Goal: Information Seeking & Learning: Learn about a topic

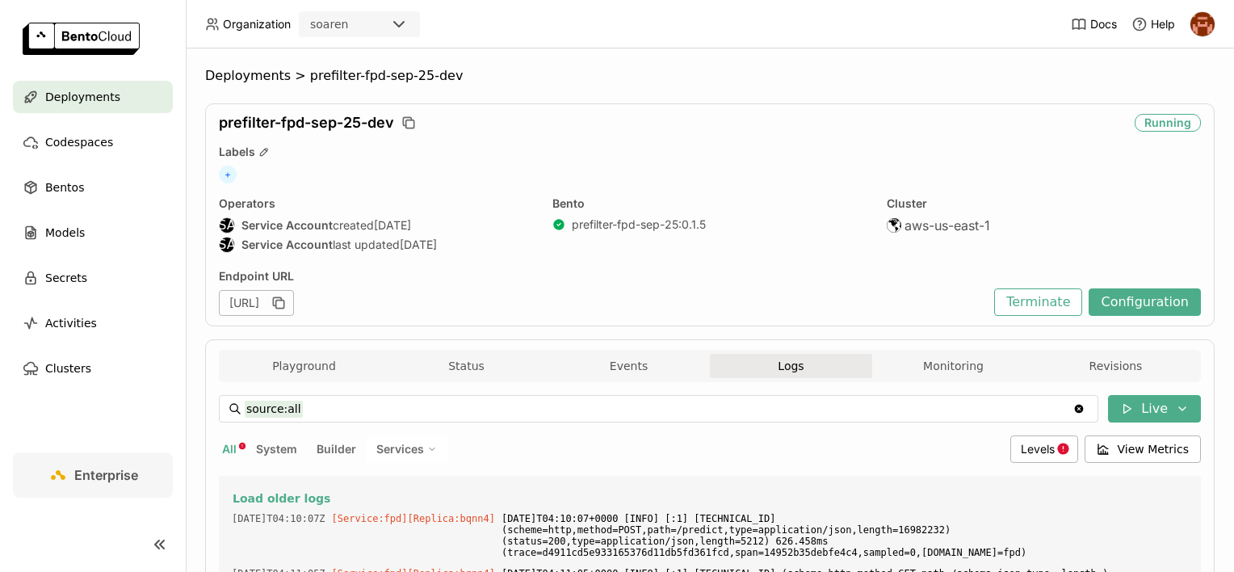
scroll to position [39435, 0]
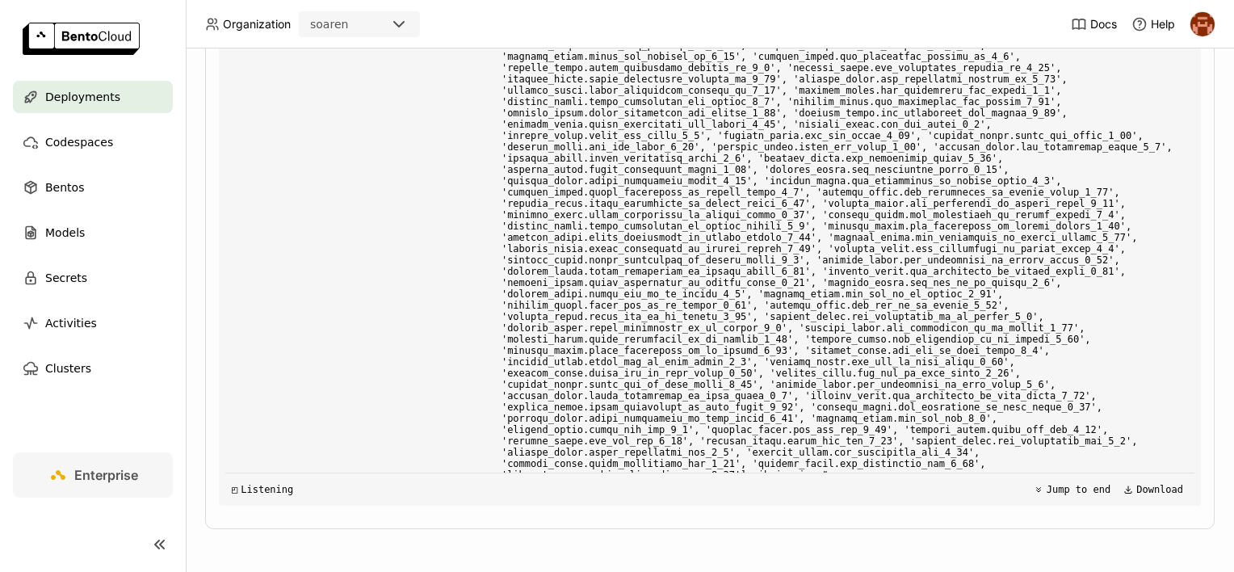
click at [131, 109] on div "Deployments" at bounding box center [93, 97] width 160 height 32
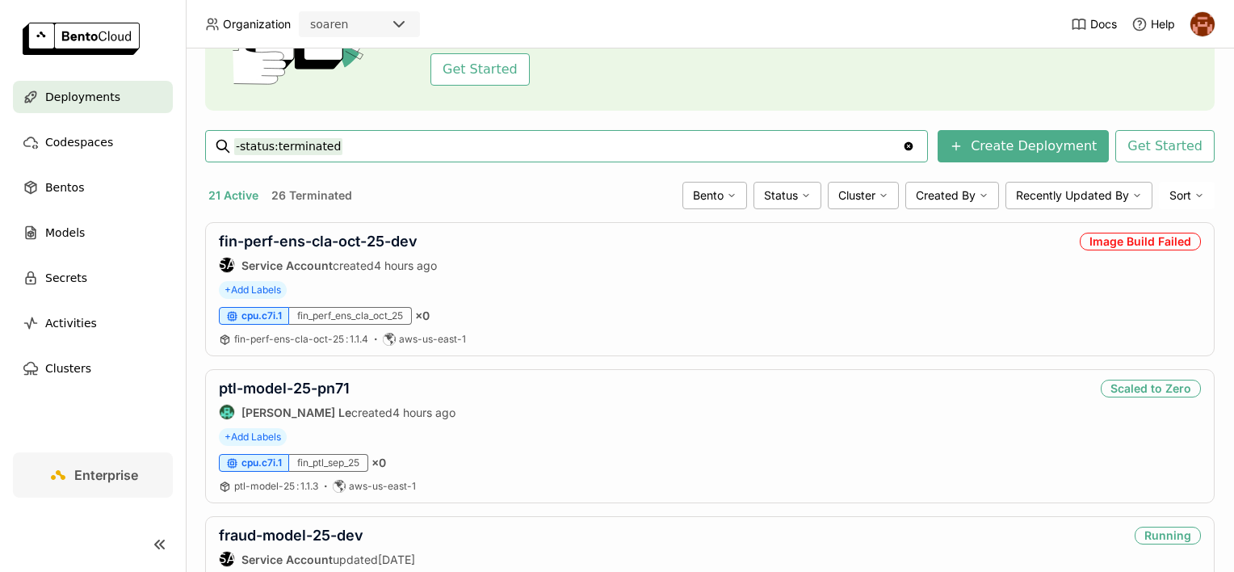
scroll to position [161, 0]
click at [303, 238] on link "fin-perf-ens-cla-oct-25-dev" at bounding box center [318, 240] width 199 height 17
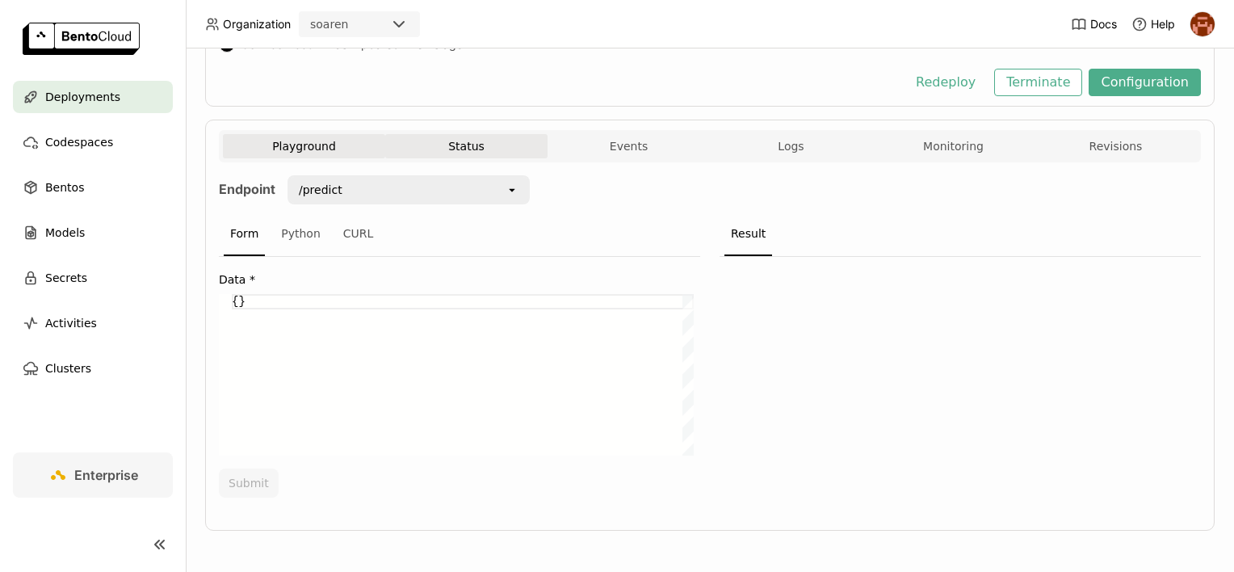
click at [474, 144] on button "Status" at bounding box center [466, 146] width 162 height 24
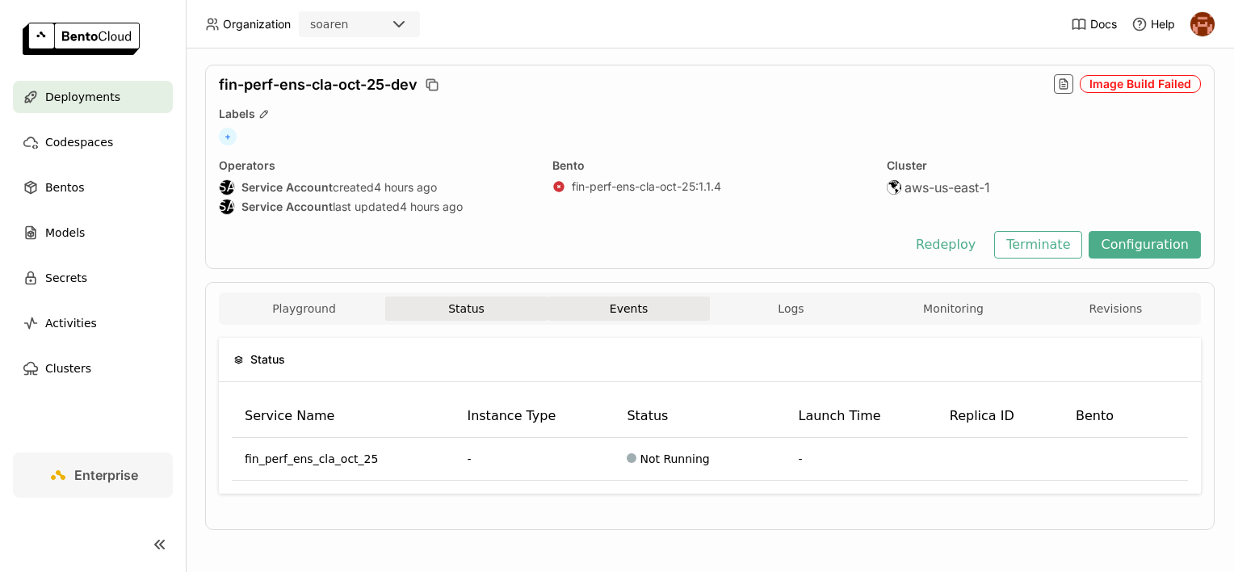
click at [609, 309] on button "Events" at bounding box center [628, 308] width 162 height 24
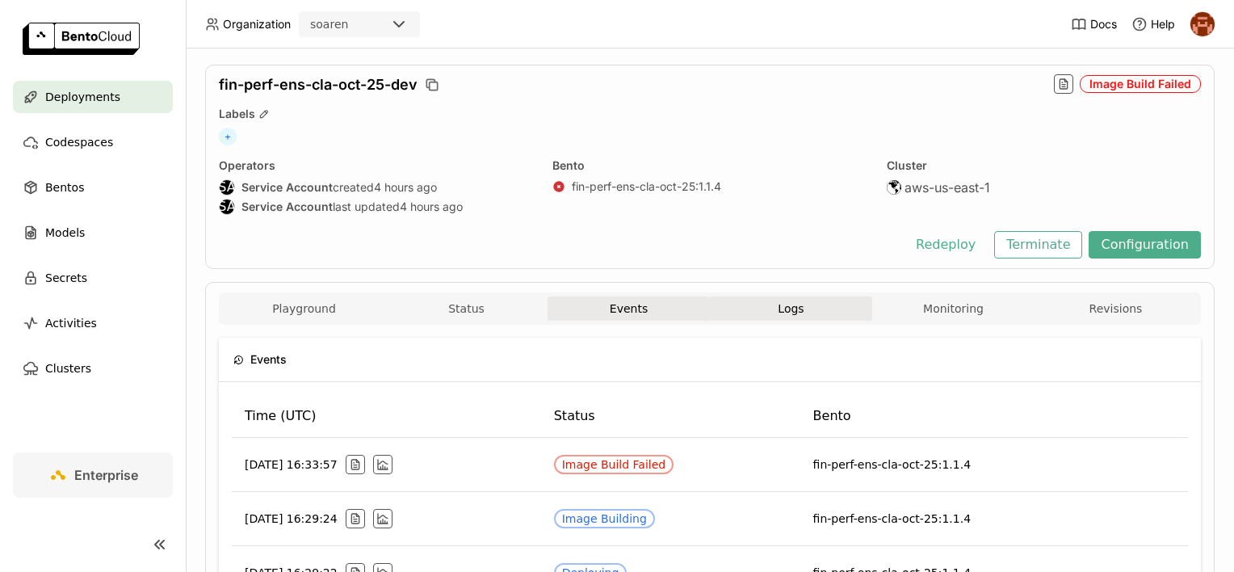
click at [777, 304] on span "Logs" at bounding box center [790, 308] width 26 height 15
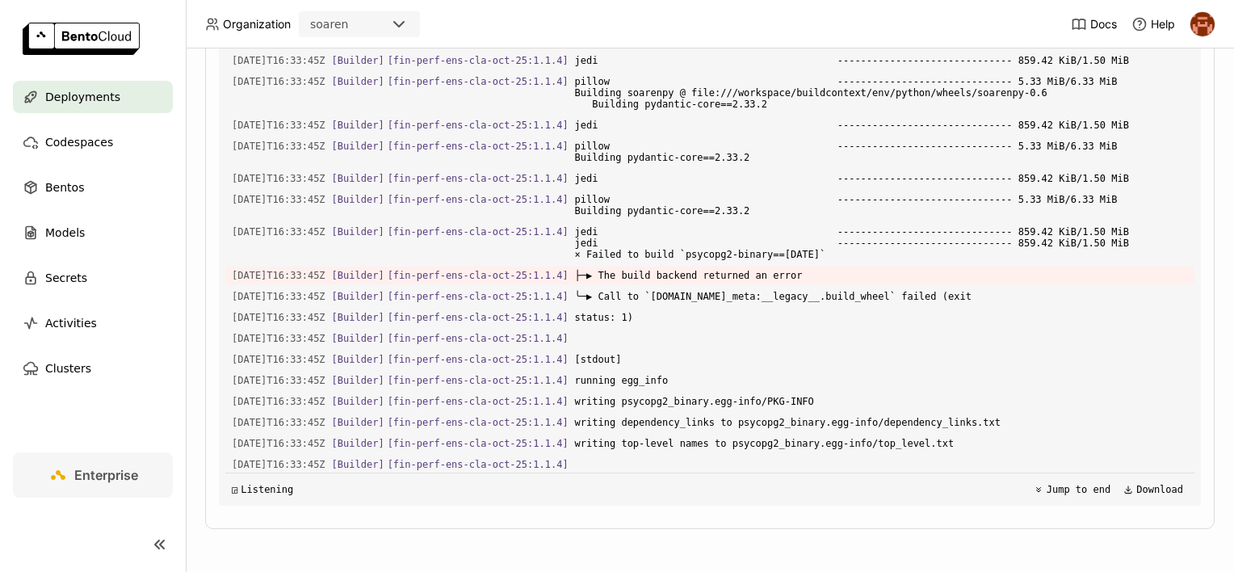
scroll to position [1563, 0]
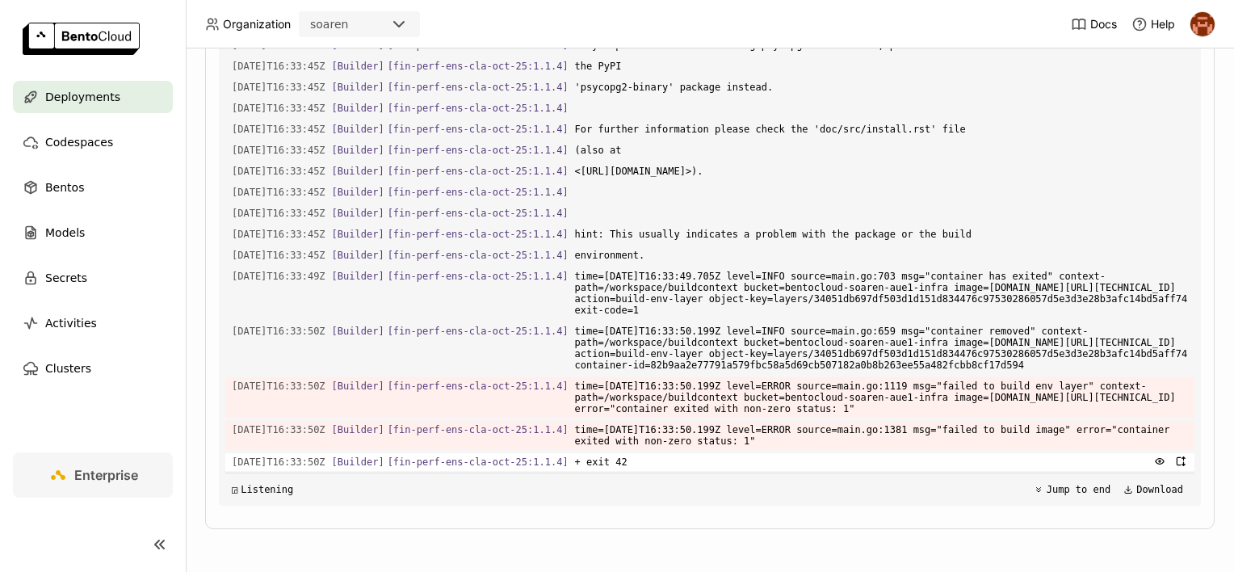
drag, startPoint x: 333, startPoint y: 101, endPoint x: 775, endPoint y: 460, distance: 569.9
click at [775, 460] on div "Load older logs 2025-10-15T16:33:45Z [Builder] [ fin-perf-ens-cla-oct-25:1.1.4 …" at bounding box center [709, 263] width 969 height 484
click at [467, 333] on div "2025-10-15T16:33:50Z [Builder] [ fin-perf-ens-cla-oct-25:1.1.4 ] time=2025-10-1…" at bounding box center [709, 348] width 969 height 52
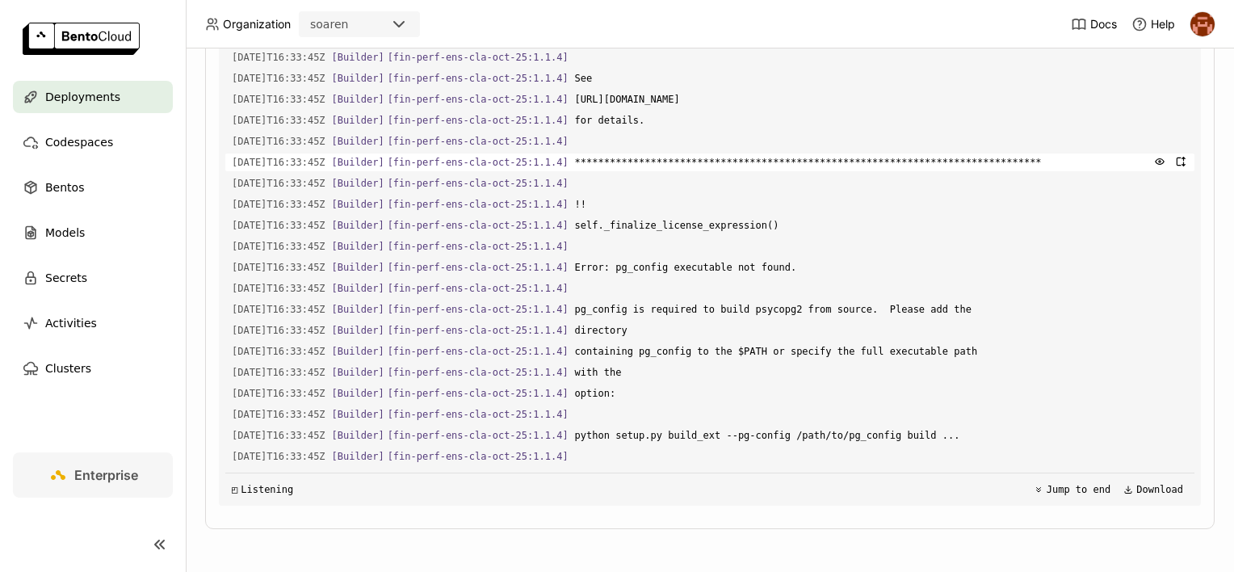
scroll to position [2248, 0]
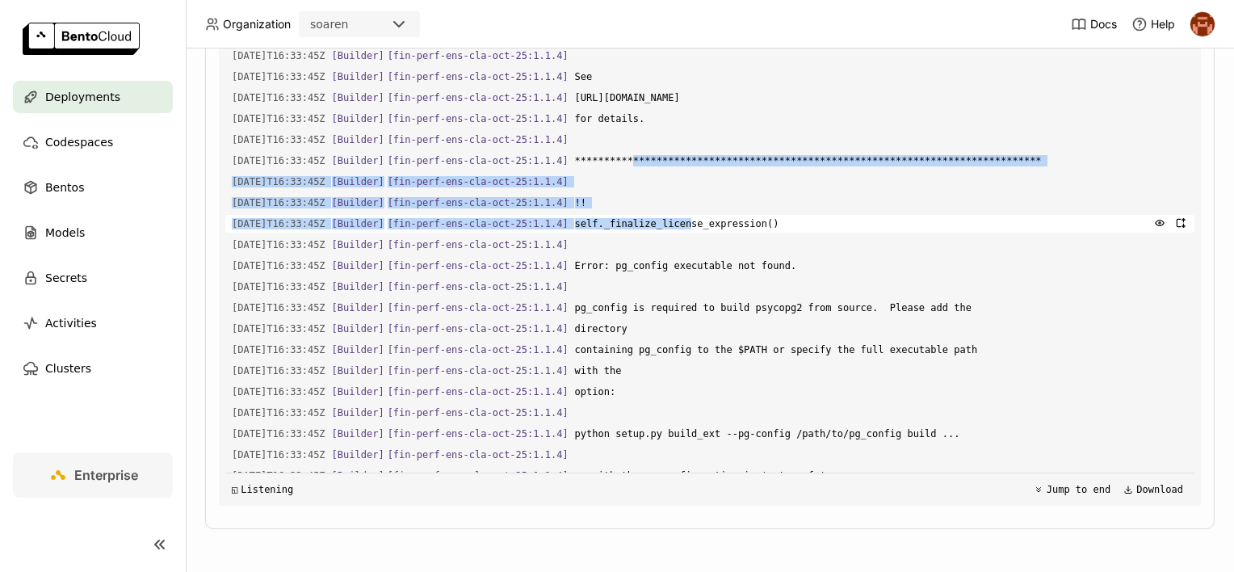
drag, startPoint x: 619, startPoint y: 207, endPoint x: 675, endPoint y: 275, distance: 87.8
click at [675, 275] on div "Load older logs 2025-10-15T16:33:45Z [Builder] [ fin-perf-ens-cla-oct-25:1.1.4 …" at bounding box center [709, 263] width 969 height 484
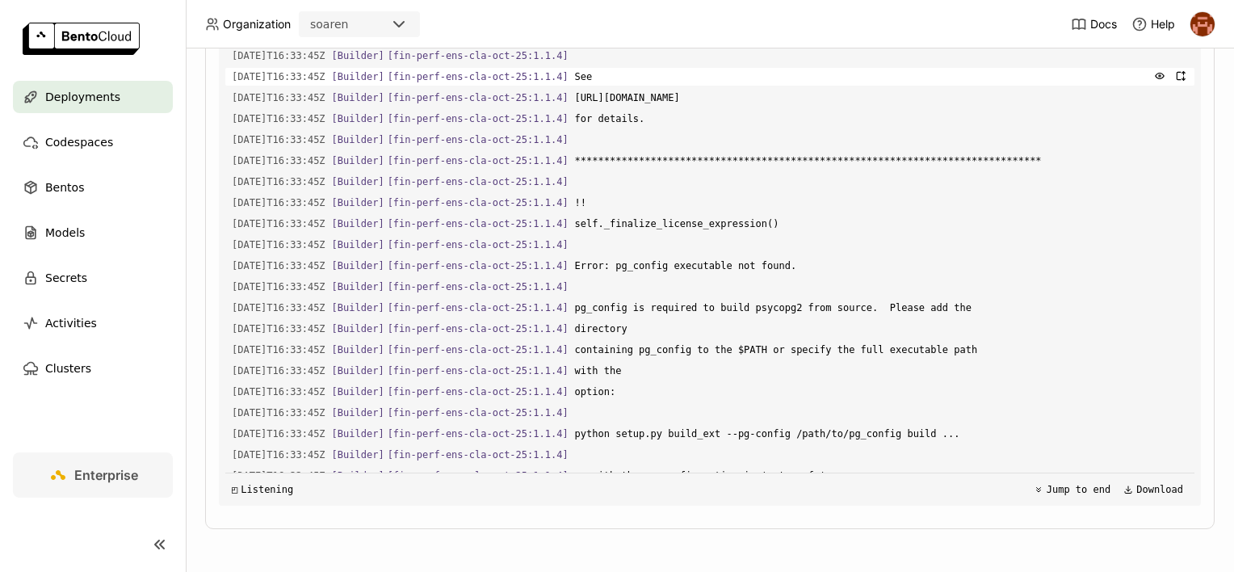
drag, startPoint x: 675, startPoint y: 275, endPoint x: 622, endPoint y: 126, distance: 157.6
click at [622, 86] on span "See" at bounding box center [881, 77] width 613 height 18
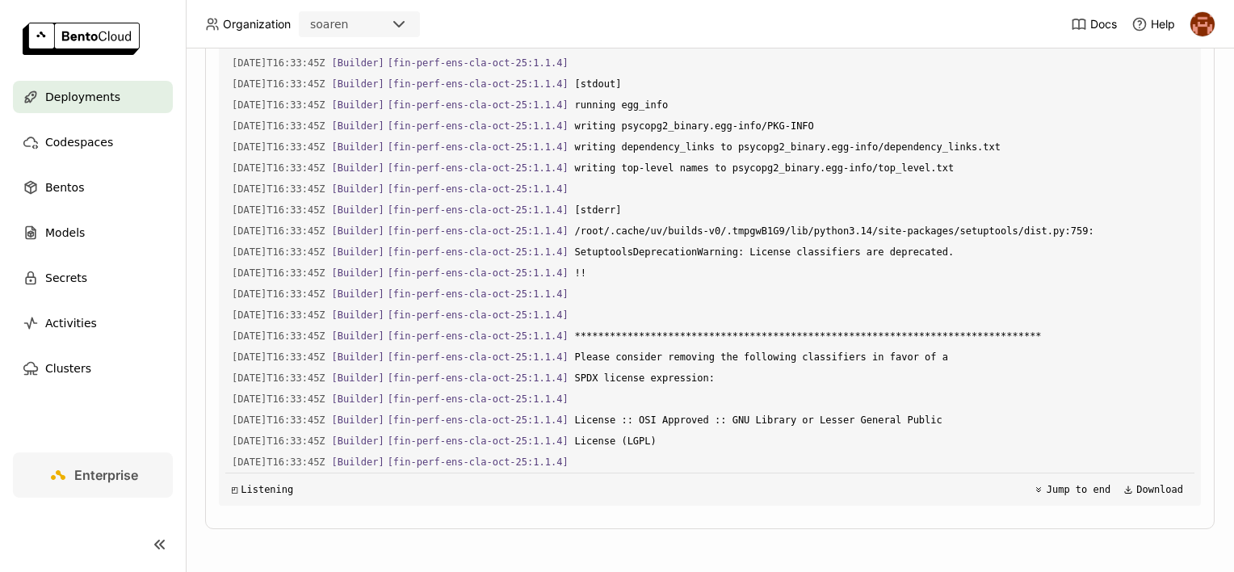
scroll to position [1841, 0]
drag, startPoint x: 596, startPoint y: 132, endPoint x: 821, endPoint y: 329, distance: 298.7
click at [821, 329] on div "Load older logs 2025-10-15T16:33:45Z [Builder] [ fin-perf-ens-cla-oct-25:1.1.4 …" at bounding box center [709, 263] width 969 height 484
drag, startPoint x: 821, startPoint y: 329, endPoint x: 749, endPoint y: 186, distance: 160.0
click at [749, 186] on div "Load older logs 2025-10-15T16:33:45Z [Builder] [ fin-perf-ens-cla-oct-25:1.1.4 …" at bounding box center [709, 263] width 969 height 484
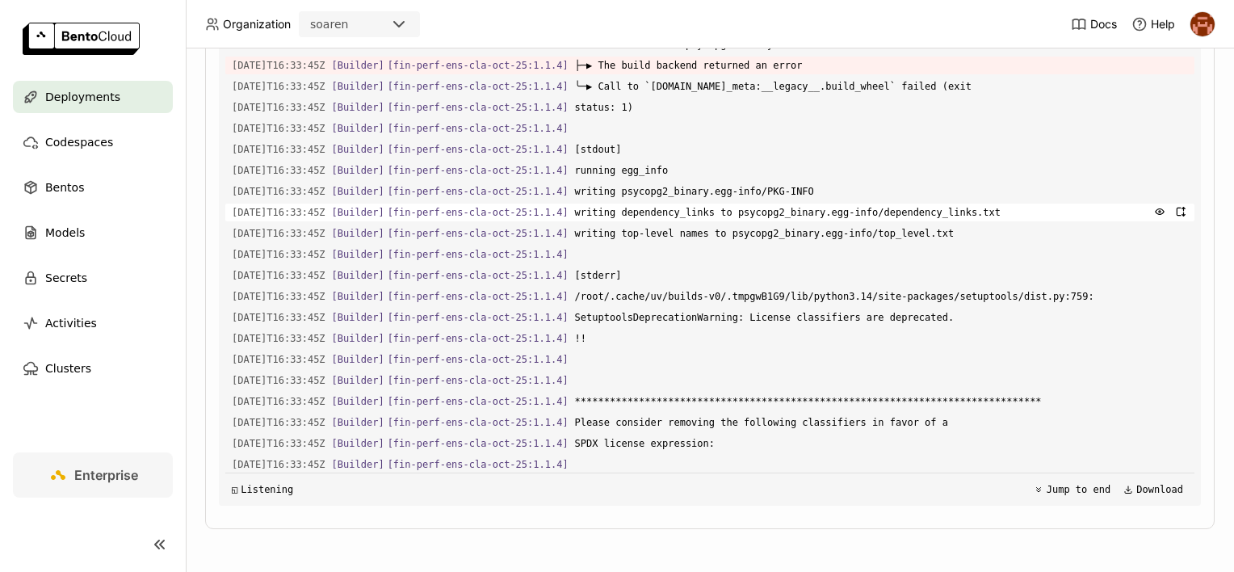
click at [749, 158] on span "[stdout]" at bounding box center [881, 149] width 613 height 18
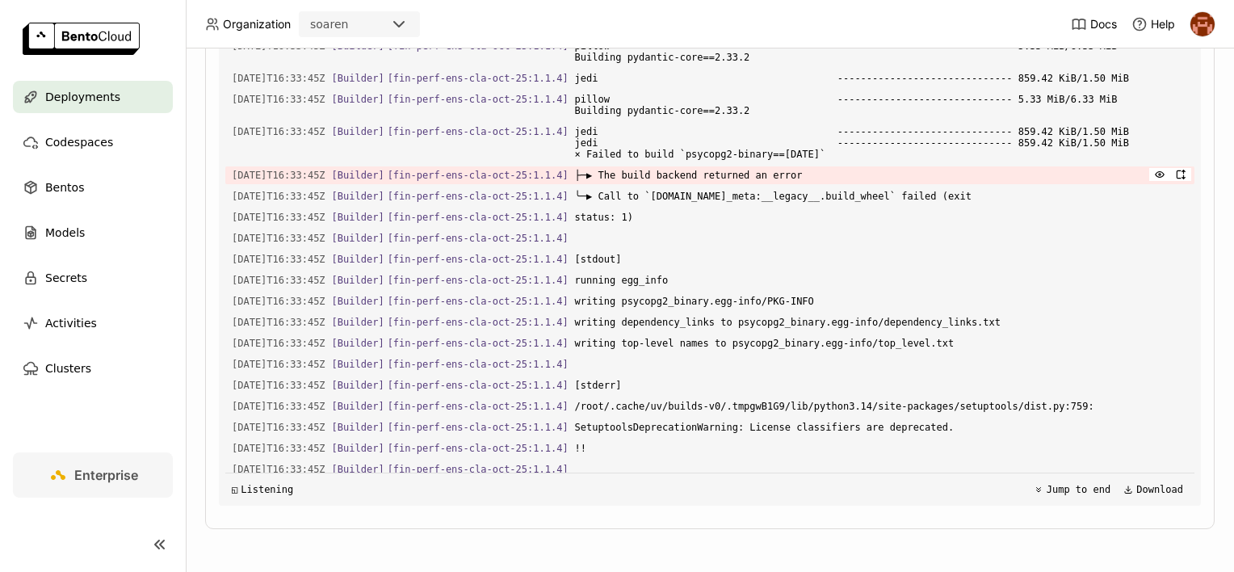
scroll to position [1738, 0]
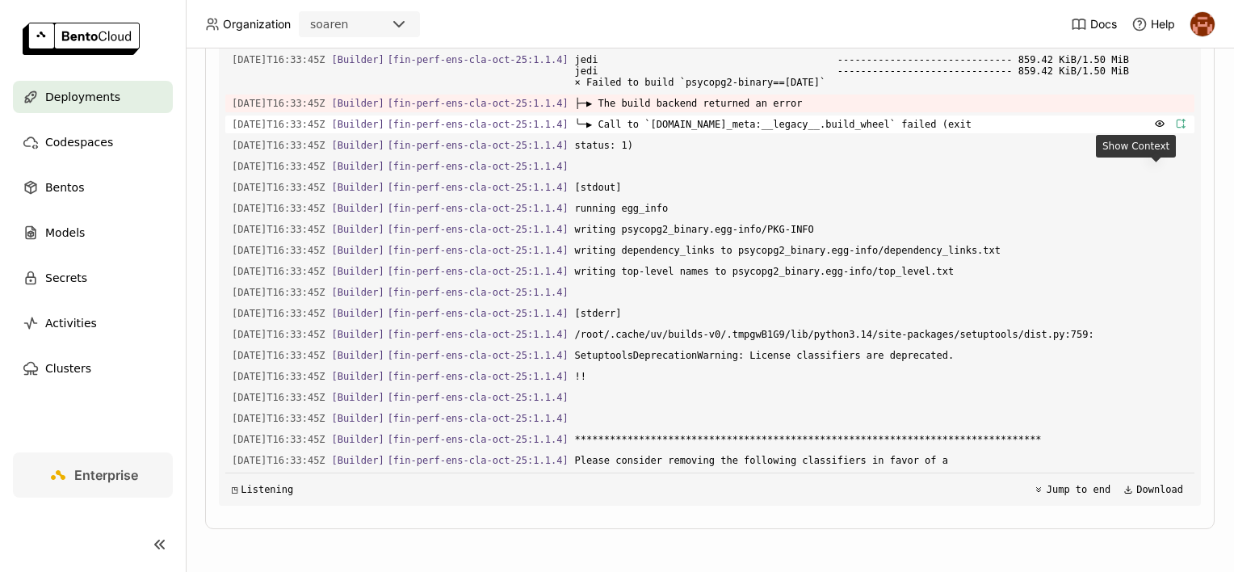
click at [1175, 129] on icon "button" at bounding box center [1180, 123] width 11 height 11
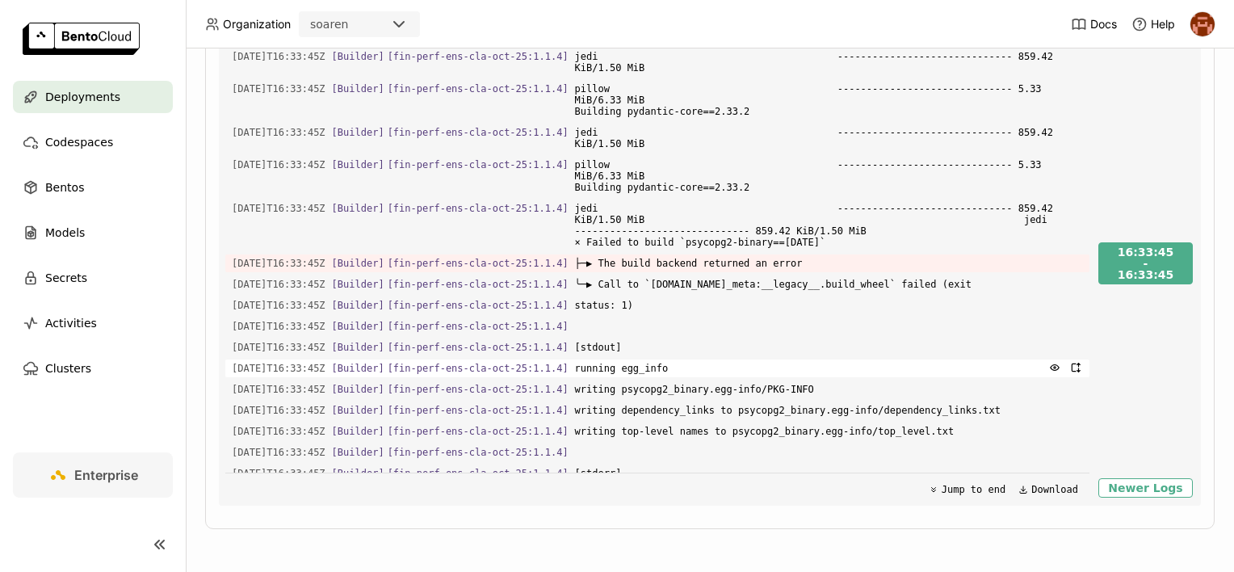
scroll to position [197, 0]
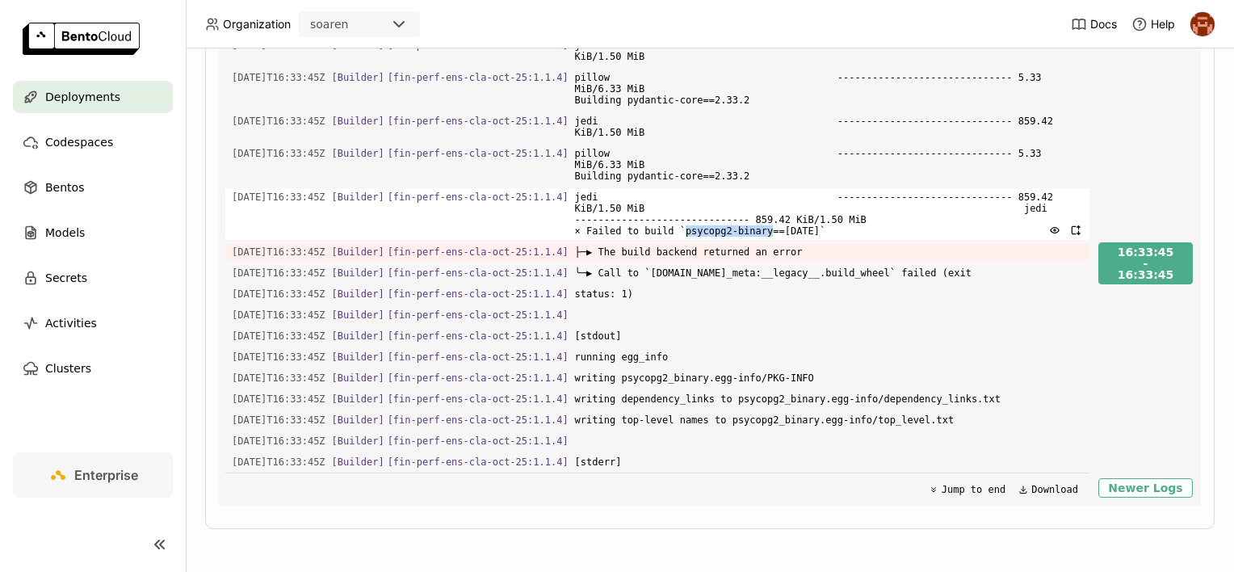
drag, startPoint x: 668, startPoint y: 228, endPoint x: 748, endPoint y: 224, distance: 80.1
click at [748, 224] on span "jedi ------------------------------ 859.42 KiB/1.50 MiB jedi ------------------…" at bounding box center [829, 214] width 508 height 52
copy span "psycopg2-binary"
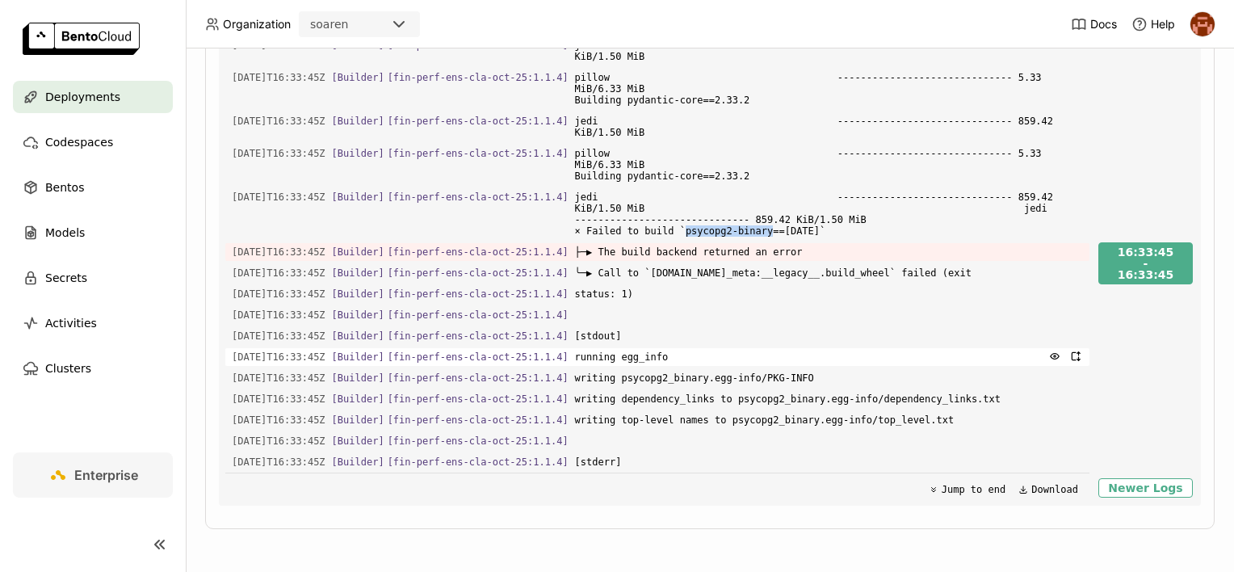
scroll to position [0, 0]
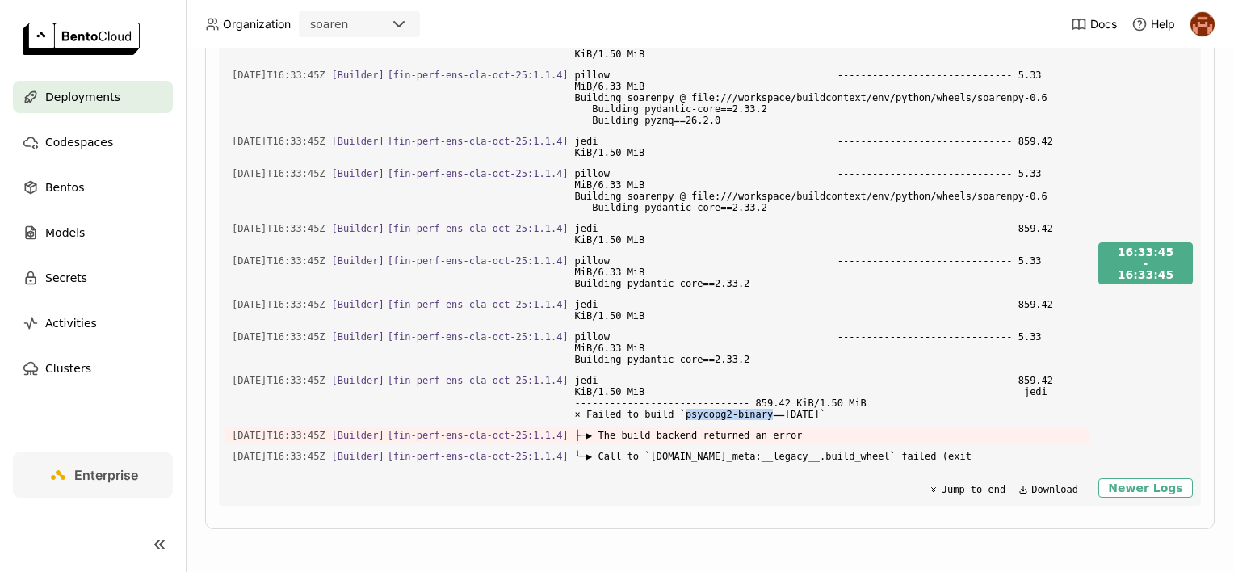
scroll to position [190, 0]
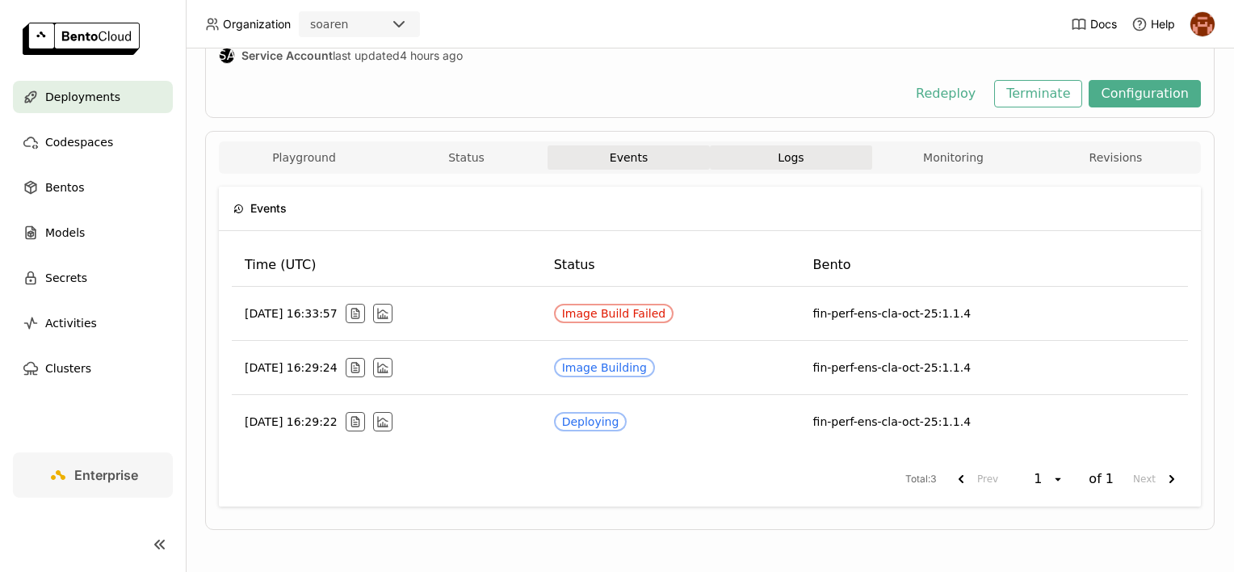
click at [756, 147] on button "Logs" at bounding box center [791, 157] width 162 height 24
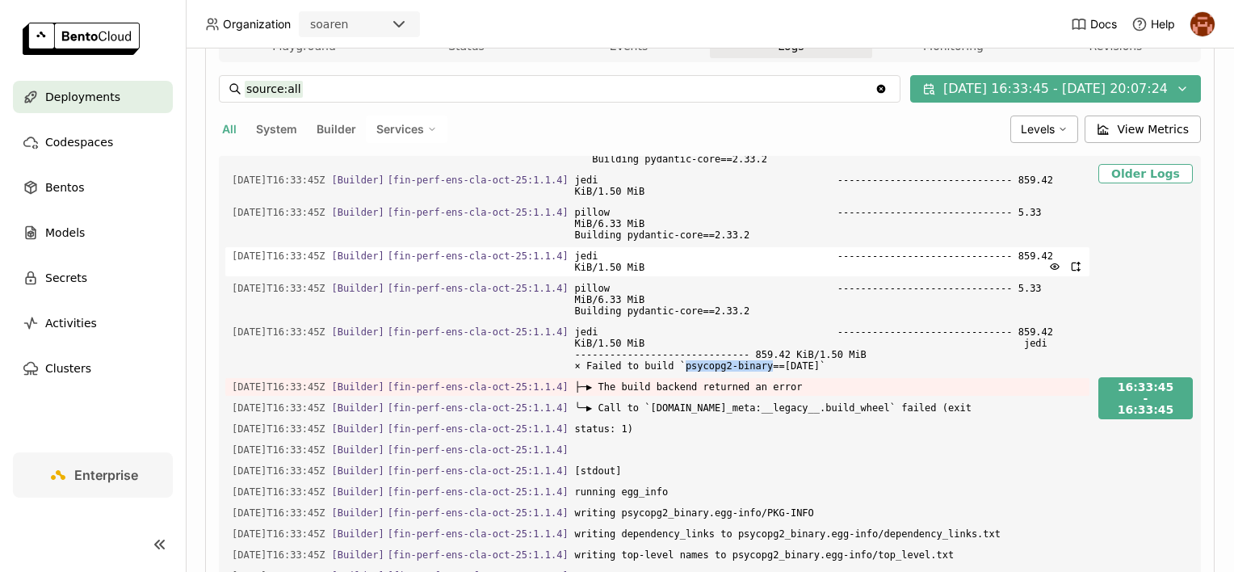
scroll to position [305, 0]
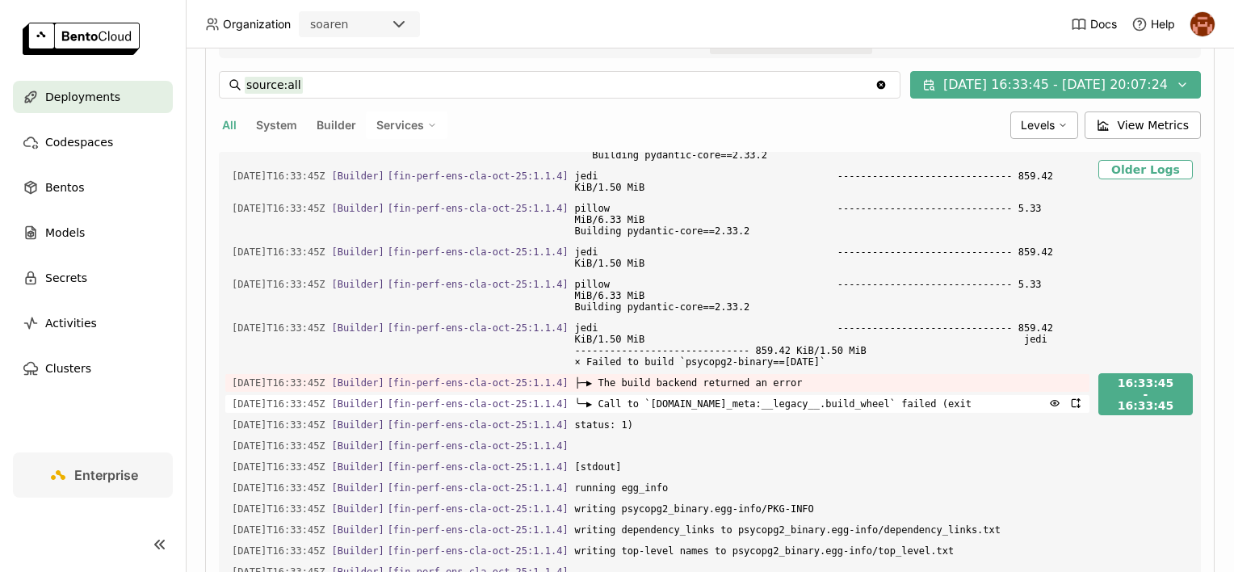
click at [836, 400] on span "╰─▶ Call to `[DOMAIN_NAME]_meta:__legacy__.build_wheel` failed (exit" at bounding box center [829, 404] width 508 height 18
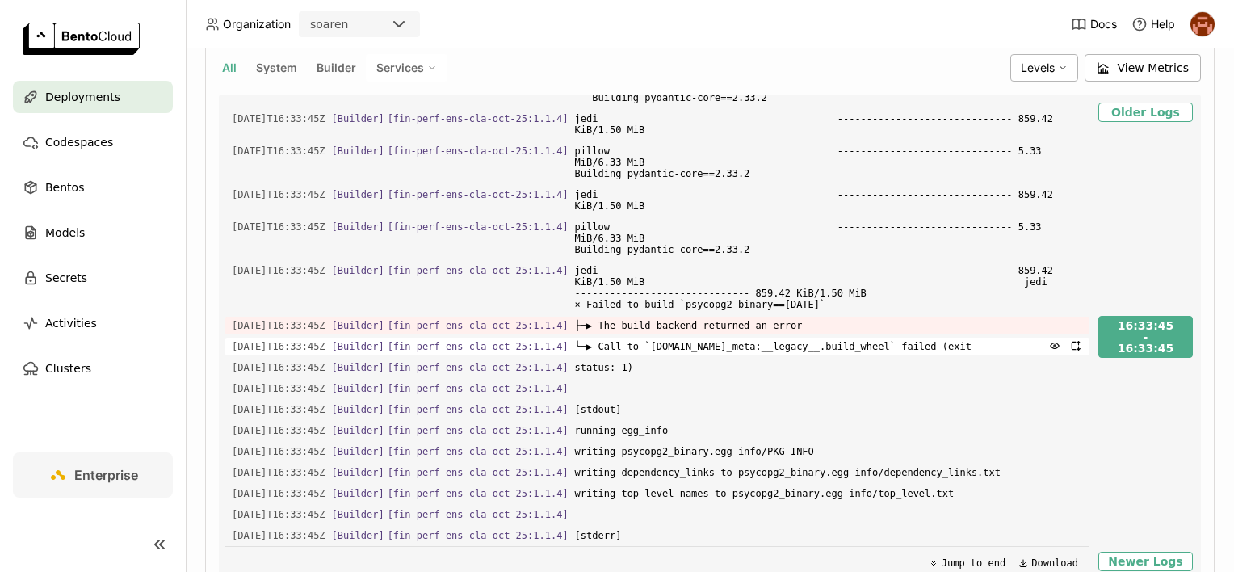
scroll to position [436, 0]
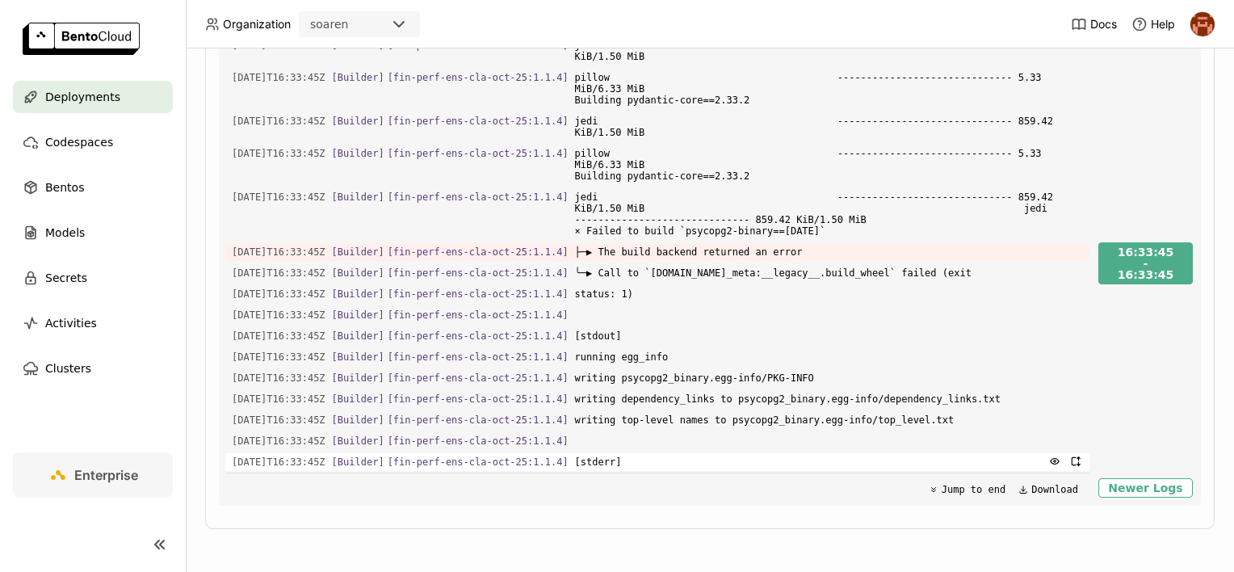
drag, startPoint x: 309, startPoint y: 145, endPoint x: 818, endPoint y: 467, distance: 602.5
click at [818, 467] on div "2025-10-15T16:33:45Z [Builder] [ fin-perf-ens-cla-oct-25:1.1.4 ] jedi ---------…" at bounding box center [657, 263] width 864 height 484
click at [685, 295] on span "status: 1)" at bounding box center [829, 294] width 508 height 18
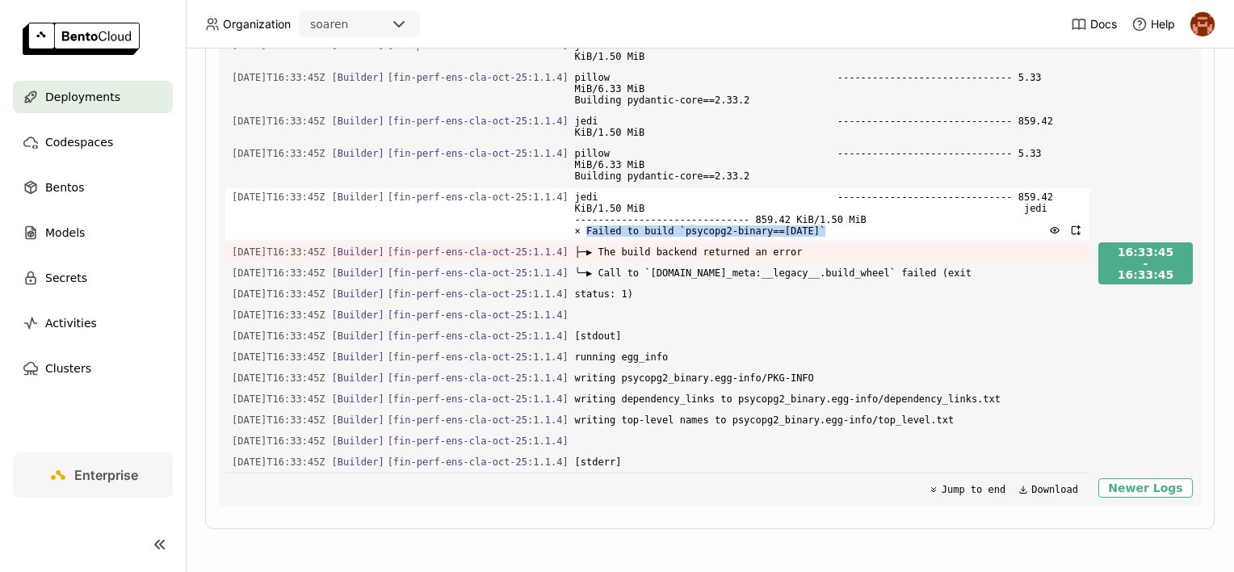
drag, startPoint x: 577, startPoint y: 224, endPoint x: 800, endPoint y: 220, distance: 222.9
click at [800, 220] on span "jedi ------------------------------ 859.42 KiB/1.50 MiB jedi ------------------…" at bounding box center [829, 214] width 508 height 52
copy span "Failed to build `psycopg2-binary==2.9.10`"
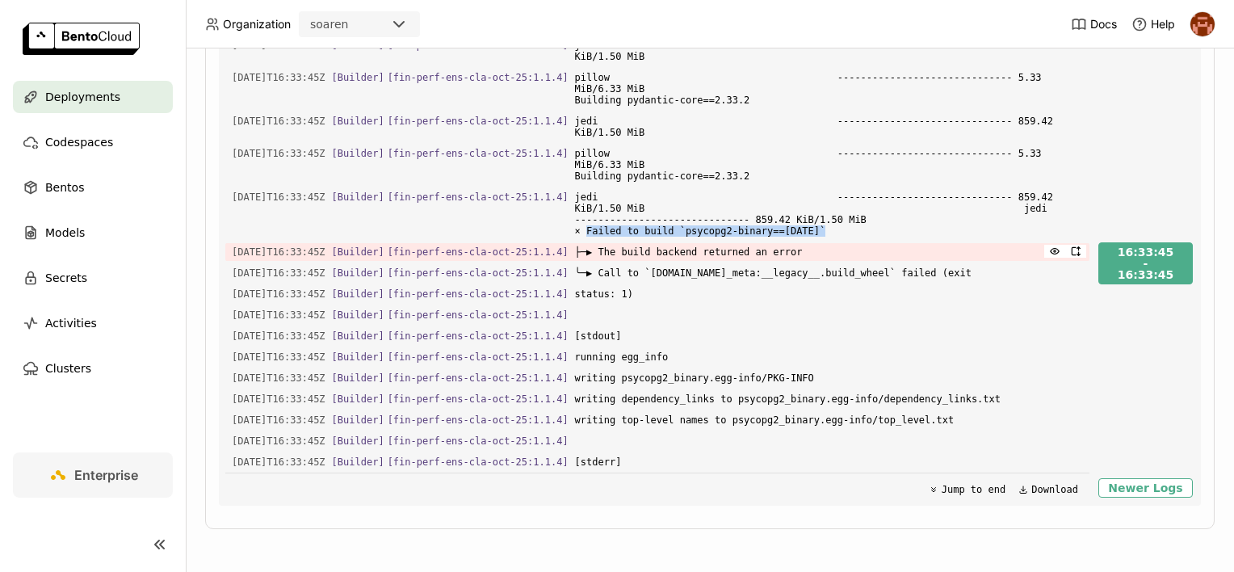
drag, startPoint x: 665, startPoint y: 284, endPoint x: 580, endPoint y: 255, distance: 89.6
click at [580, 255] on div "2025-10-15T16:33:45Z [Builder] [ fin-perf-ens-cla-oct-25:1.1.4 ] jedi ---------…" at bounding box center [657, 263] width 864 height 484
drag, startPoint x: 580, startPoint y: 255, endPoint x: 656, endPoint y: 275, distance: 77.7
click at [656, 275] on span "╰─▶ Call to `[DOMAIN_NAME]_meta:__legacy__.build_wheel` failed (exit" at bounding box center [829, 273] width 508 height 18
click at [666, 352] on span "running egg_info" at bounding box center [829, 357] width 508 height 18
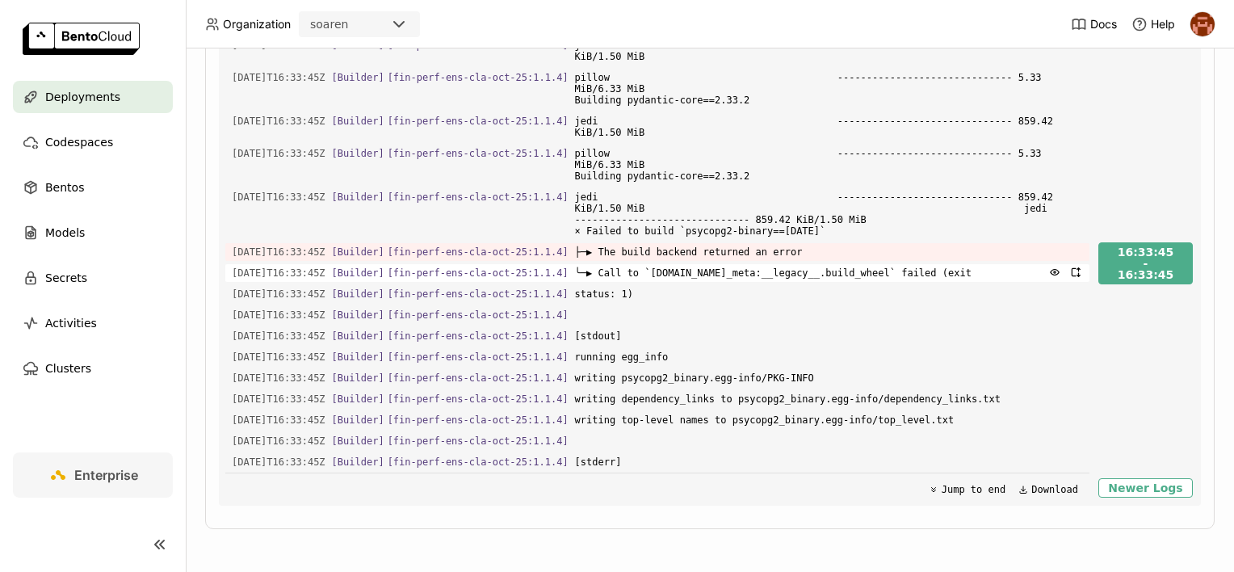
drag, startPoint x: 601, startPoint y: 267, endPoint x: 966, endPoint y: 274, distance: 364.2
click at [966, 274] on span "╰─▶ Call to `[DOMAIN_NAME]_meta:__legacy__.build_wheel` failed (exit" at bounding box center [829, 273] width 508 height 18
copy span "Call to `setuptools.build_meta:__legacy__.build_wheel` failed (exit"
click at [748, 341] on span "[stdout]" at bounding box center [829, 336] width 508 height 18
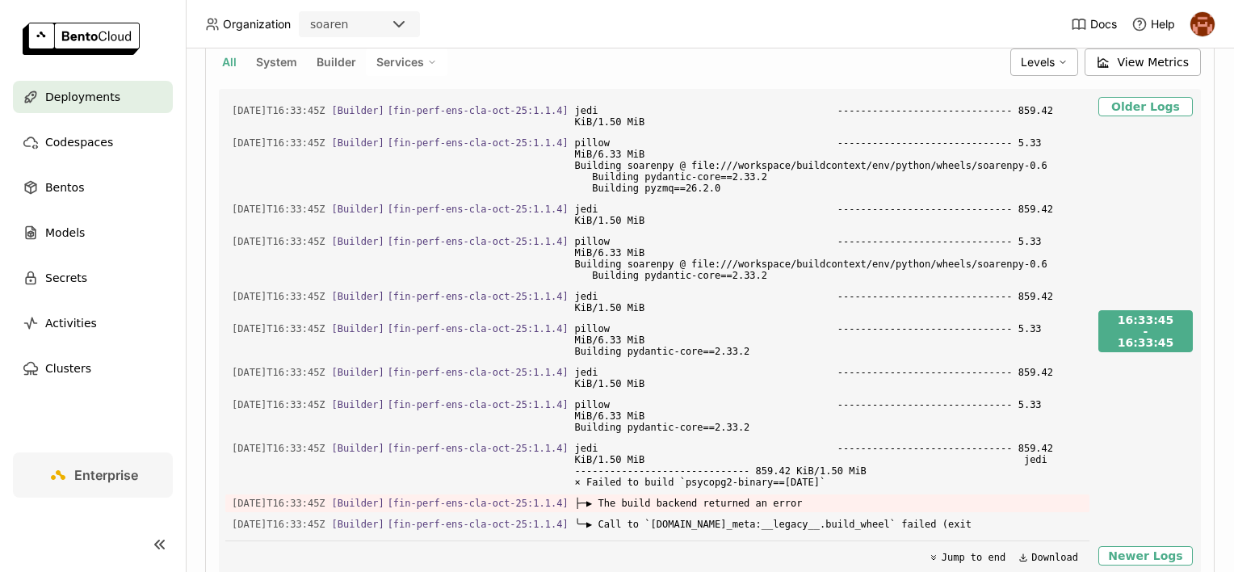
scroll to position [194, 0]
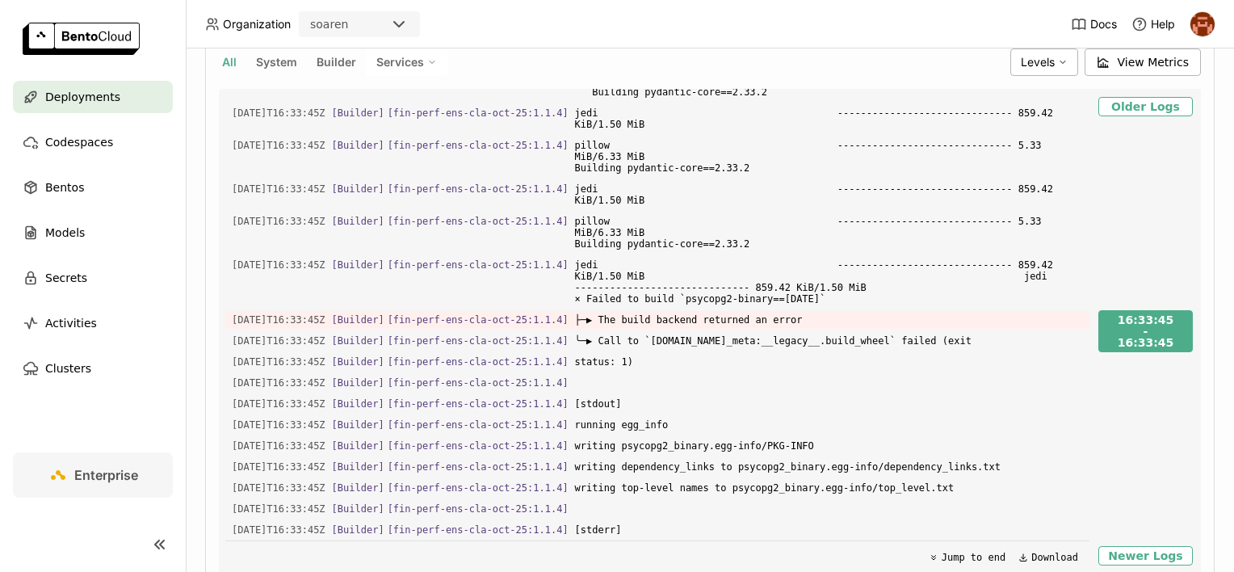
click at [46, 99] on span "Deployments" at bounding box center [82, 96] width 75 height 19
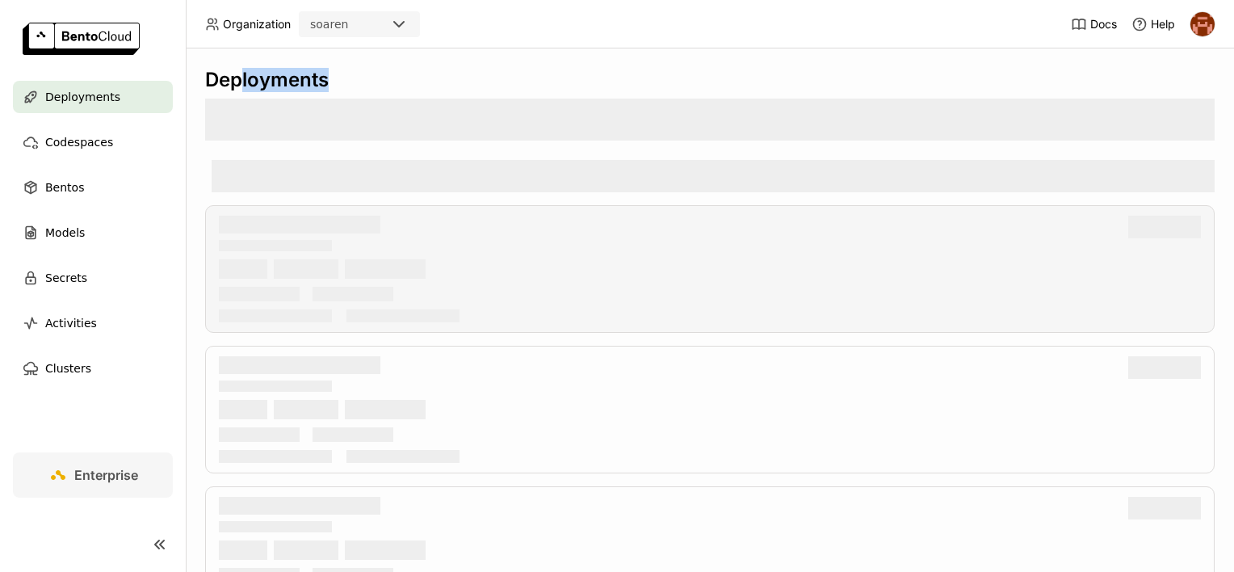
drag, startPoint x: 239, startPoint y: 83, endPoint x: 502, endPoint y: 213, distance: 293.5
drag, startPoint x: 502, startPoint y: 213, endPoint x: 572, endPoint y: 14, distance: 211.4
click at [572, 14] on header "Organization soaren Docs Help" at bounding box center [617, 24] width 1234 height 48
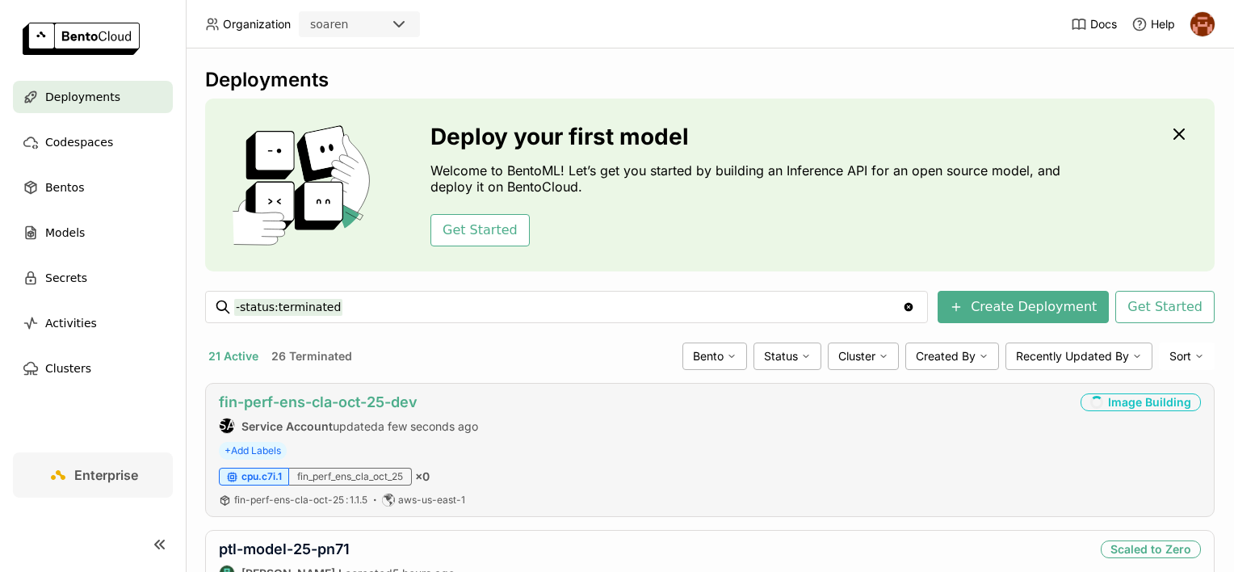
click at [363, 409] on link "fin-perf-ens-cla-oct-25-dev" at bounding box center [318, 401] width 199 height 17
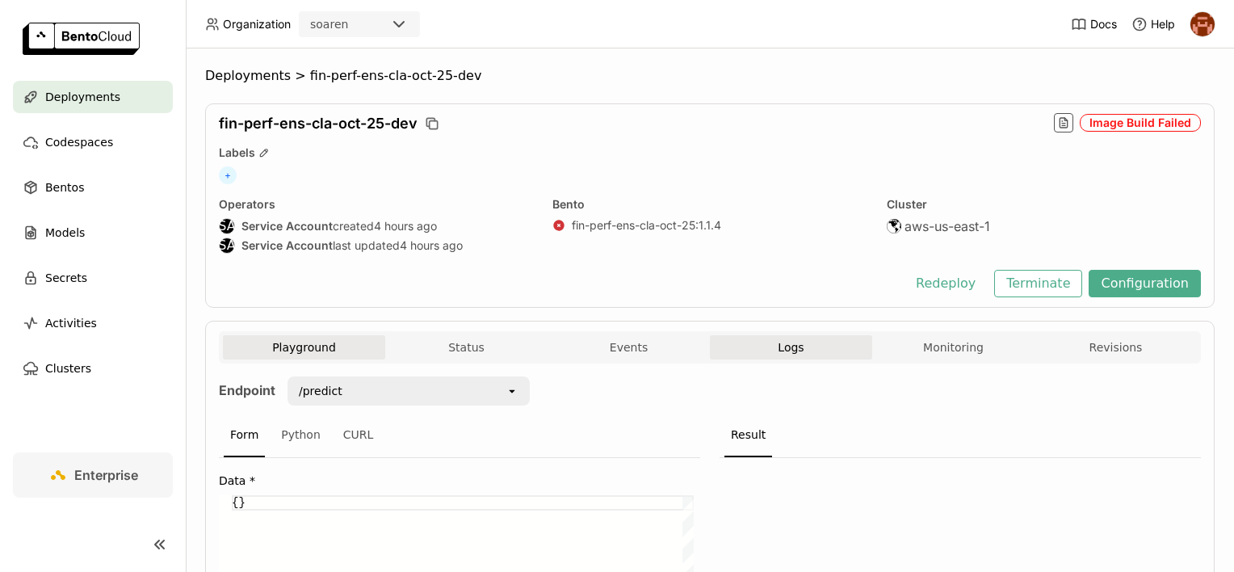
click at [777, 353] on span "Logs" at bounding box center [790, 347] width 26 height 15
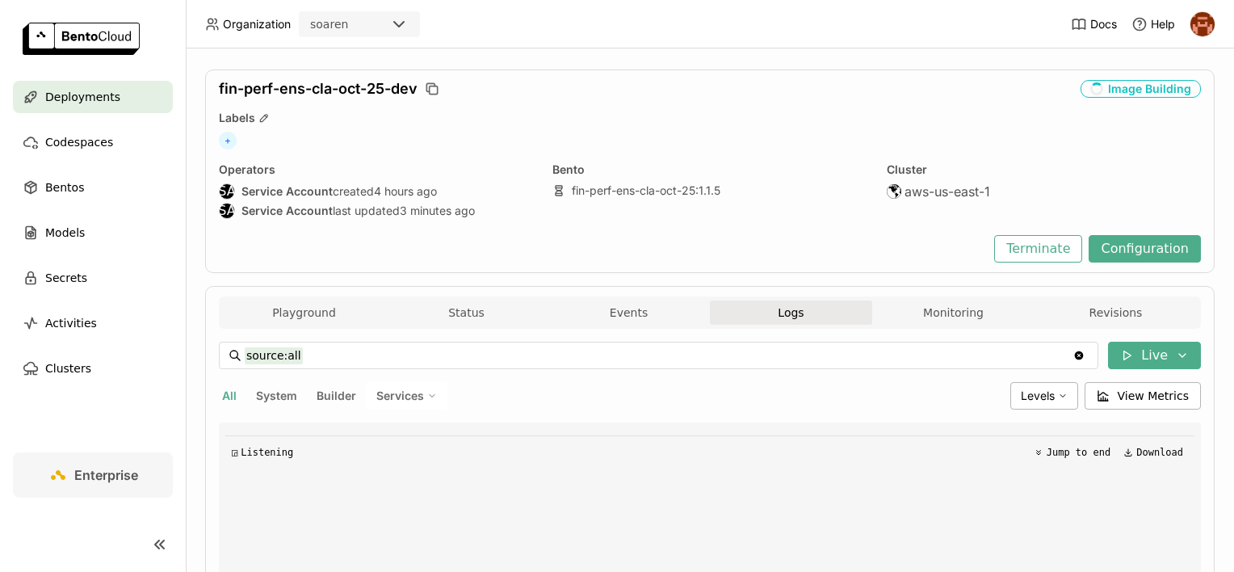
scroll to position [36, 0]
click at [442, 299] on button "Status" at bounding box center [466, 311] width 162 height 24
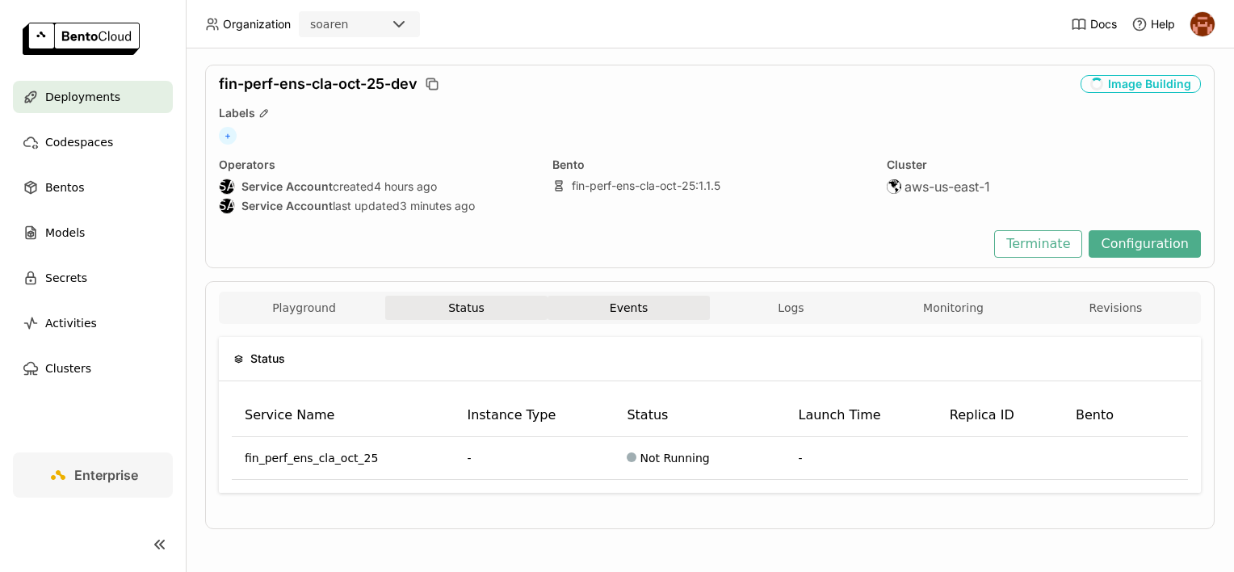
click at [618, 309] on button "Events" at bounding box center [628, 307] width 162 height 24
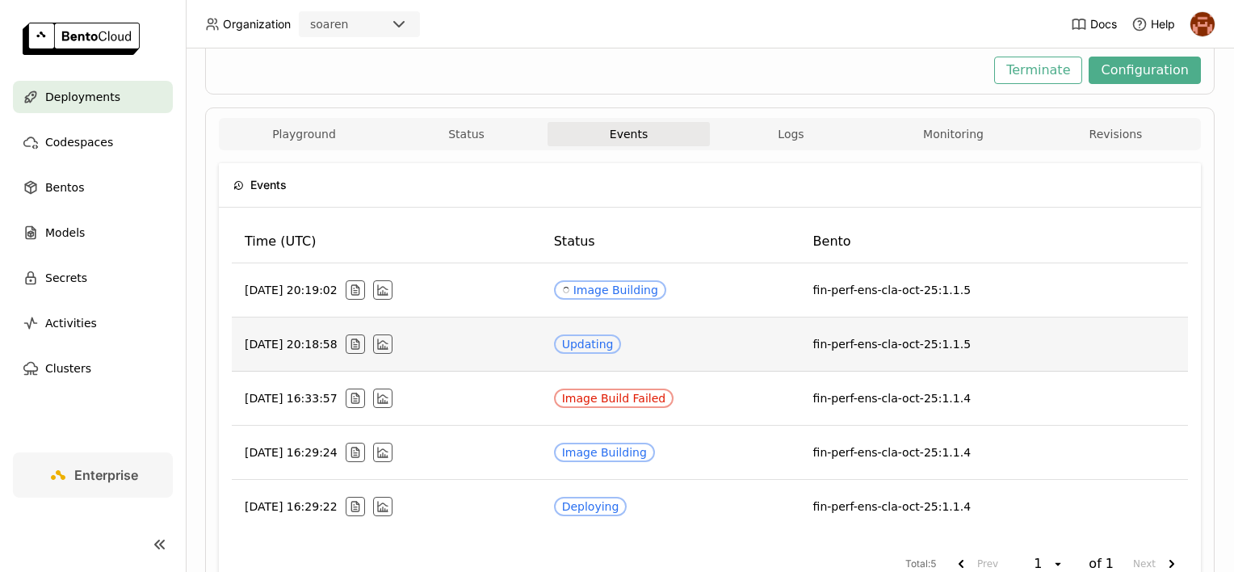
scroll to position [213, 0]
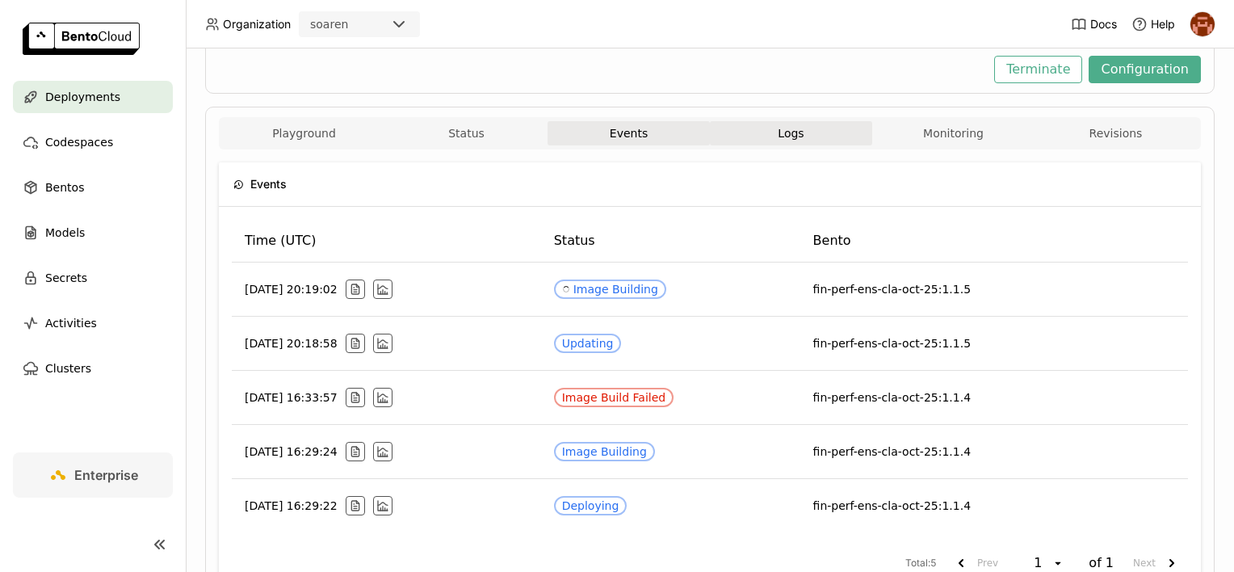
click at [786, 126] on span "Logs" at bounding box center [790, 133] width 26 height 15
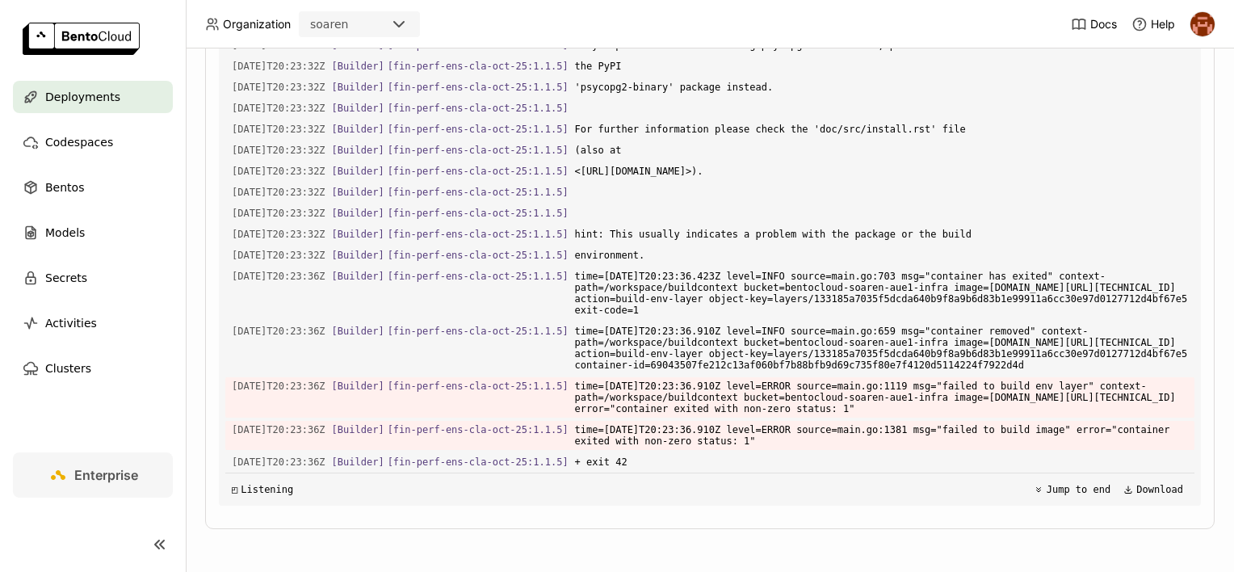
scroll to position [25519, 0]
drag, startPoint x: 226, startPoint y: 207, endPoint x: 811, endPoint y: 224, distance: 584.8
click at [811, 224] on div "Load older logs [DATE]T20:23:30Z [Builder] [ fin-perf-ens-cla-oct-25:1.1.5 ] se…" at bounding box center [709, 263] width 969 height 484
copy div "[DATE]T20:23:32Z [Builder] [ fin-perf-ens-cla-oct-25:1.1.5 ] Error: pg_config e…"
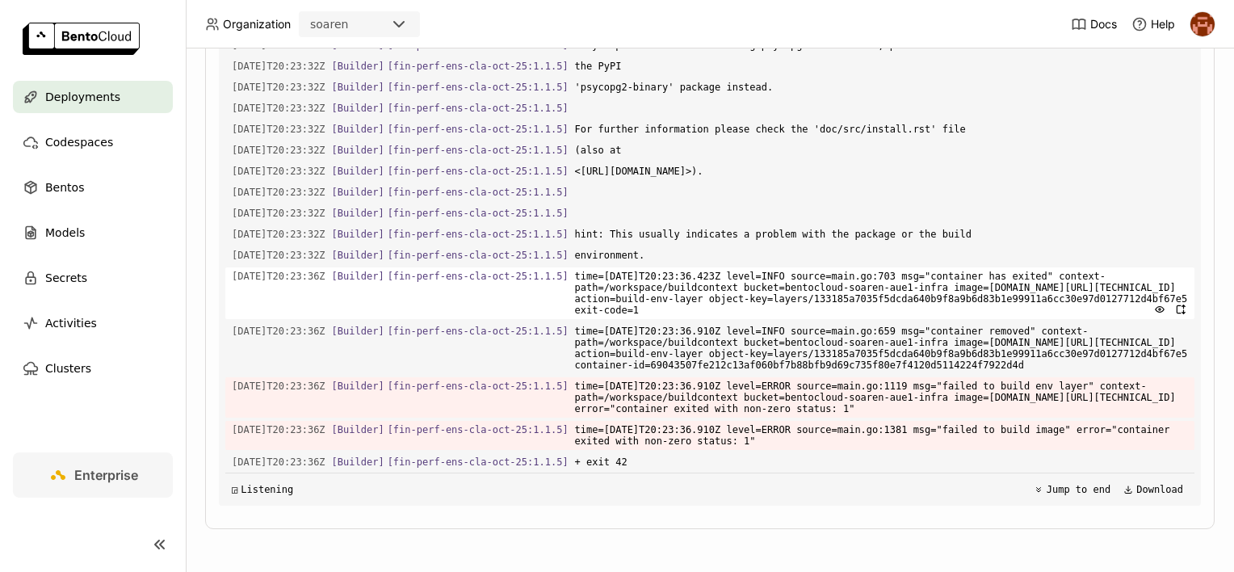
click at [787, 75] on span "the PyPI" at bounding box center [881, 66] width 613 height 18
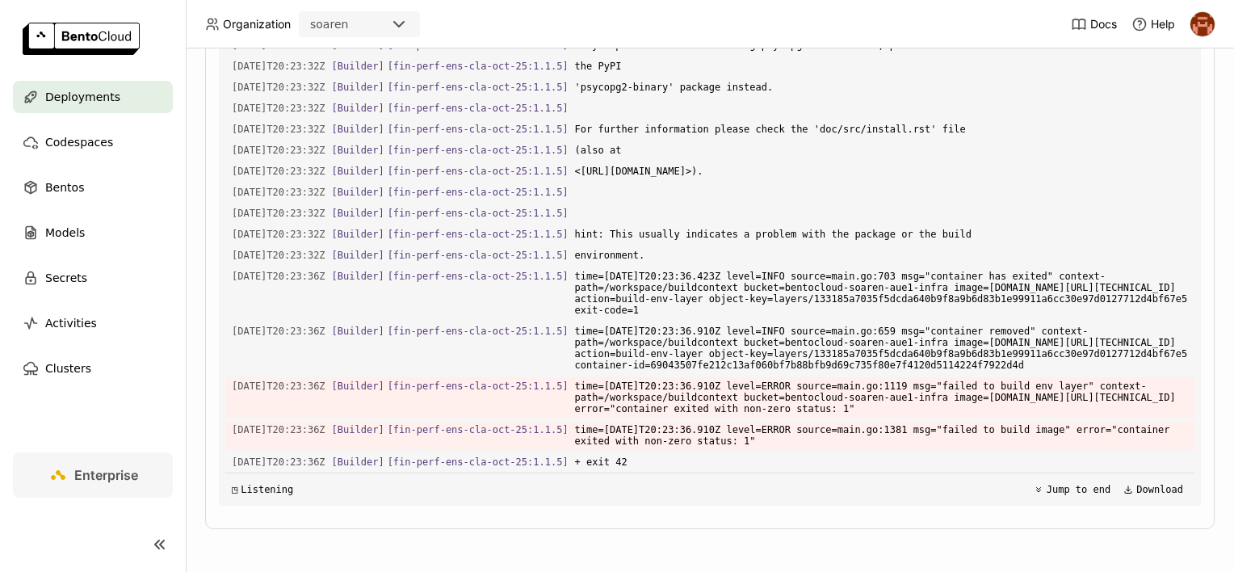
drag, startPoint x: 636, startPoint y: 245, endPoint x: 684, endPoint y: 244, distance: 47.7
copy span "pg_config"
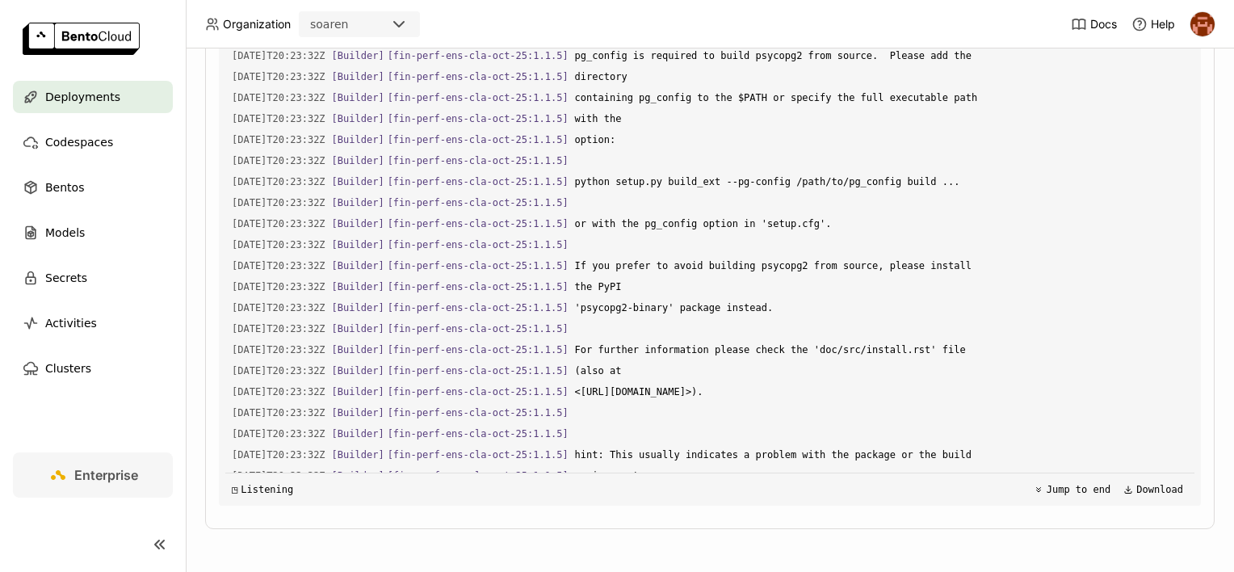
scroll to position [24712, 0]
click at [1201, 413] on div "Playground Status Events Logs Monitoring Revisions Endpoint /predict open Form …" at bounding box center [709, 207] width 1009 height 644
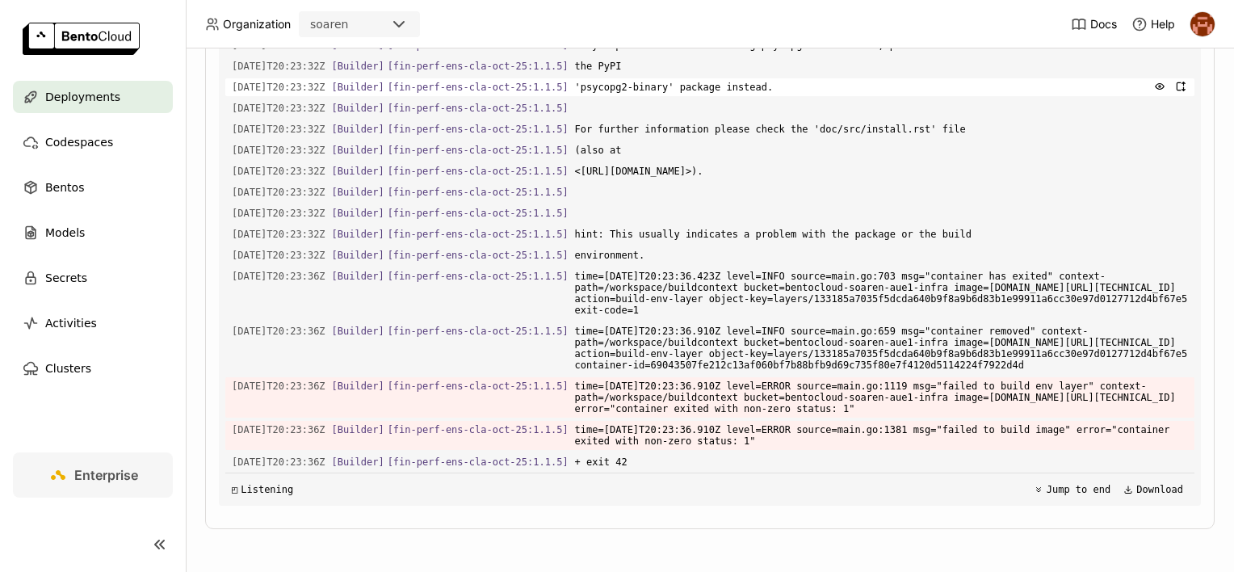
scroll to position [24997, 0]
drag, startPoint x: 799, startPoint y: 404, endPoint x: 782, endPoint y: 365, distance: 42.6
click at [782, 365] on div "Load older logs [DATE]T20:23:30Z [Builder] [ fin-perf-ens-cla-oct-25:1.1.5 ] se…" at bounding box center [709, 263] width 969 height 484
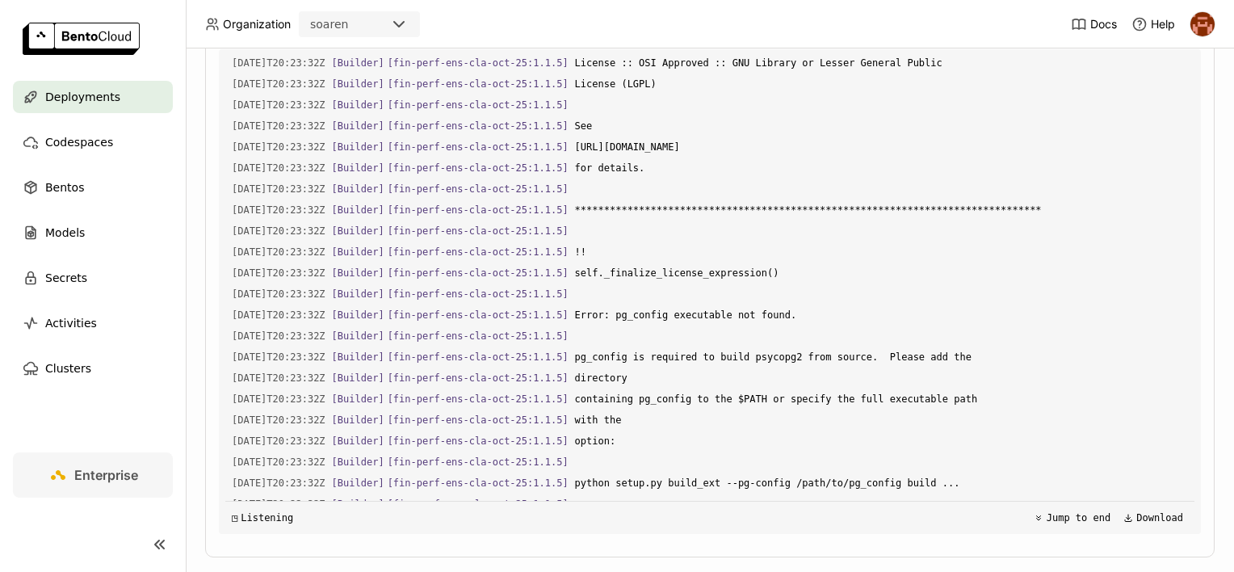
scroll to position [24321, 0]
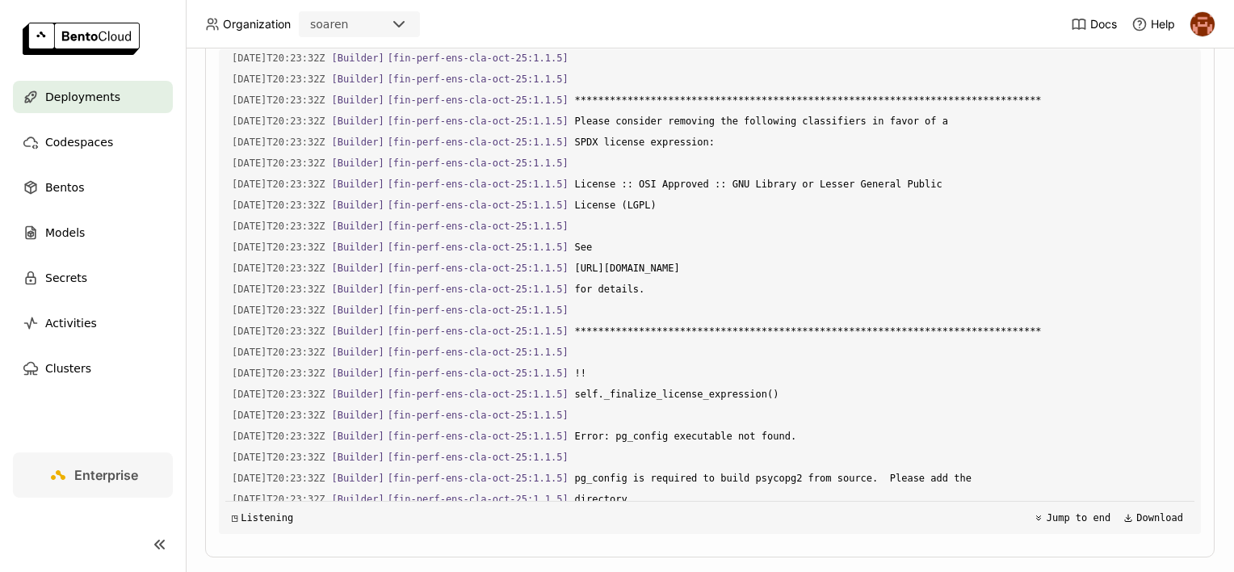
drag, startPoint x: 836, startPoint y: 389, endPoint x: 226, endPoint y: 166, distance: 650.0
click at [226, 166] on div "Load older logs [DATE]T20:23:30Z [Builder] [ fin-perf-ens-cla-oct-25:1.1.5 ] se…" at bounding box center [709, 291] width 969 height 484
copy div "0603-16-37L30:82:64I [Dolorsi] [ ame-cons-adi-eli-sed-06:9.9.5 ] doeiusmo -----…"
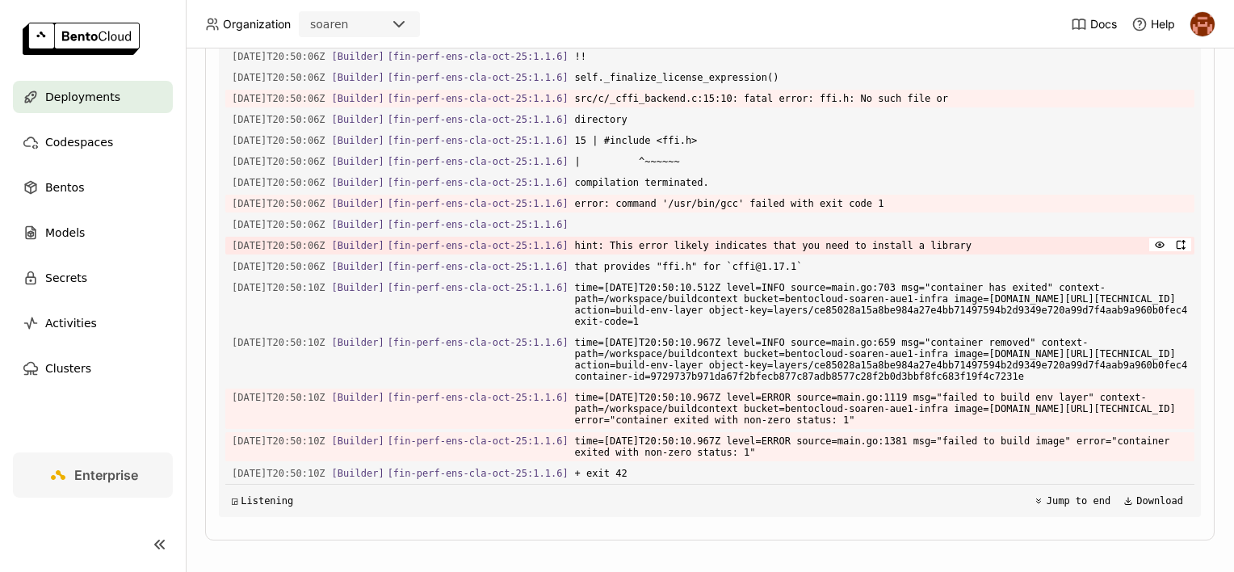
scroll to position [26577, 0]
drag, startPoint x: 811, startPoint y: 403, endPoint x: 233, endPoint y: 233, distance: 602.4
click at [233, 233] on div "Load older logs [DATE]T20:50:03Z [Builder] [ fin-perf-ens-cla-oct-25:1.1.6 ] mu…" at bounding box center [709, 274] width 969 height 484
copy div "[DATE]T20:50:06Z [Builder] [ fin-perf-ens-cla-oct-25:1.1.6 ] src/c/_cffi_backen…"
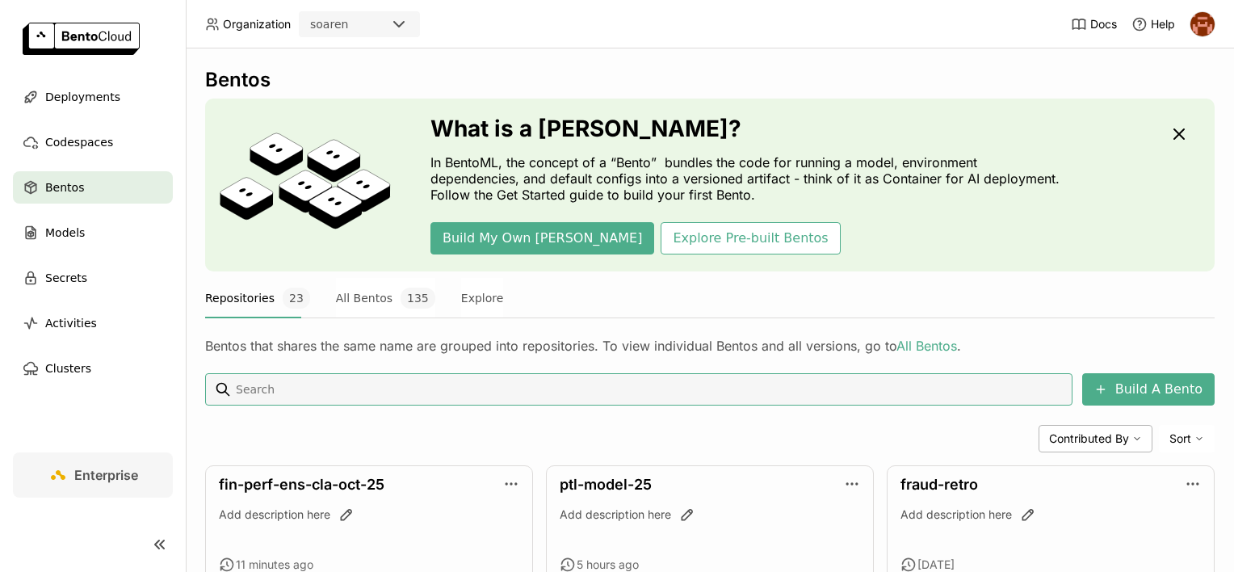
scroll to position [161, 0]
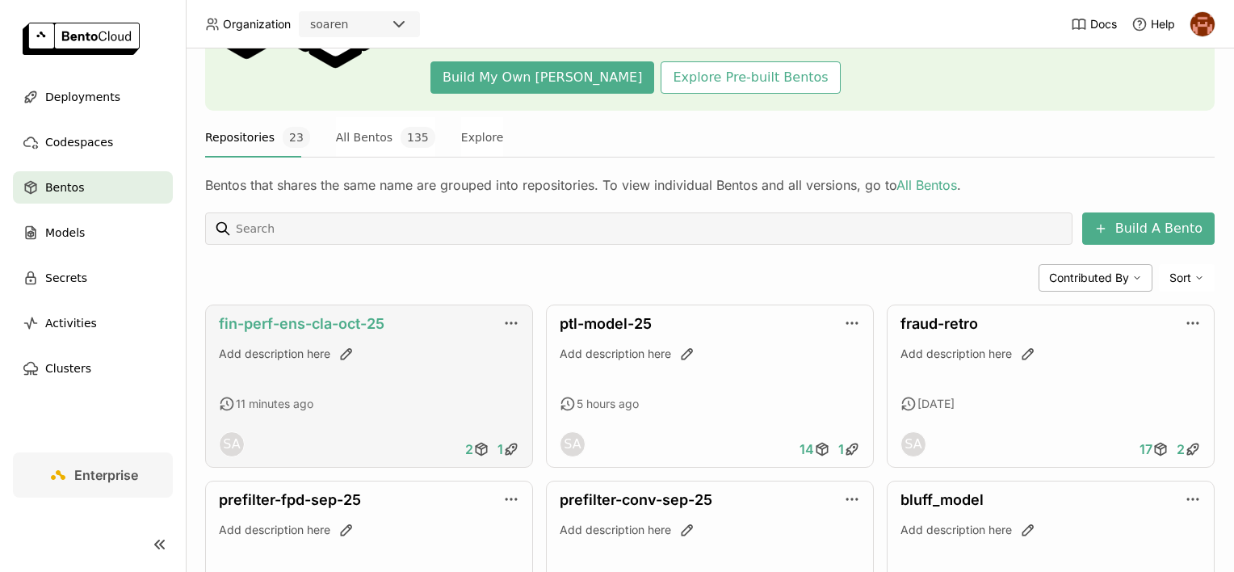
click at [354, 319] on link "fin-perf-ens-cla-oct-25" at bounding box center [302, 323] width 166 height 17
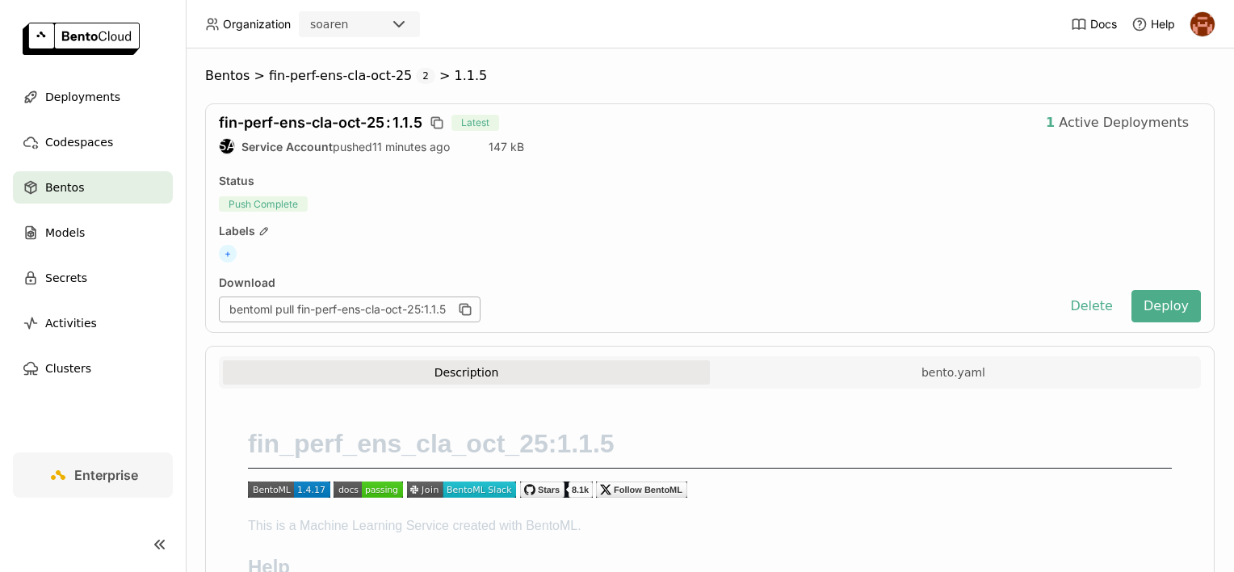
scroll to position [123, 0]
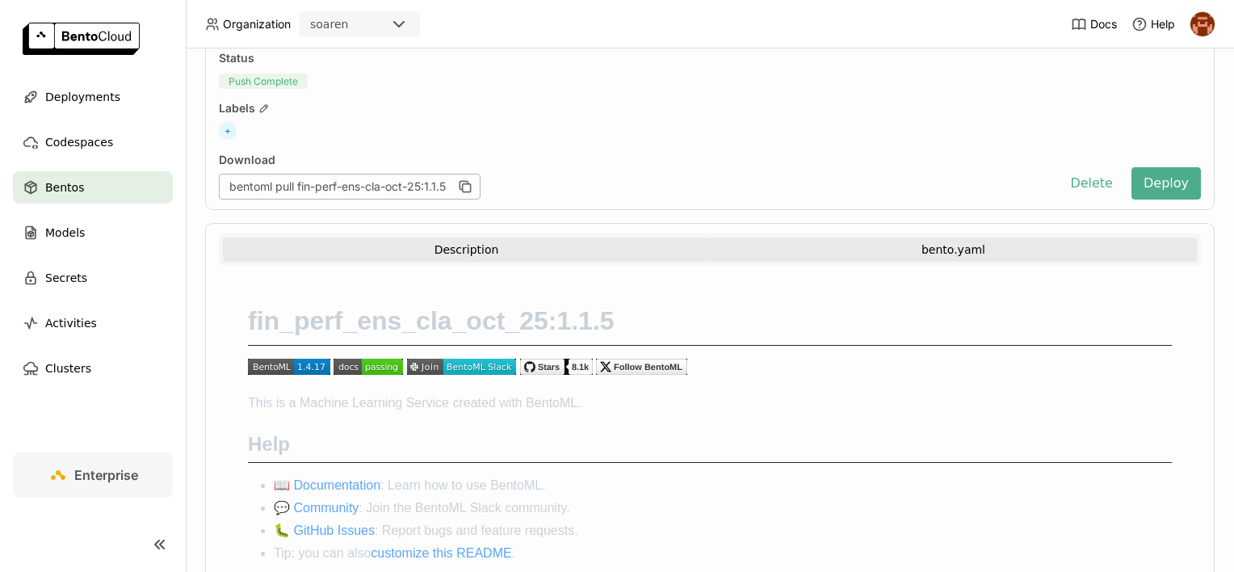
click at [769, 241] on button "bento.yaml" at bounding box center [953, 249] width 487 height 24
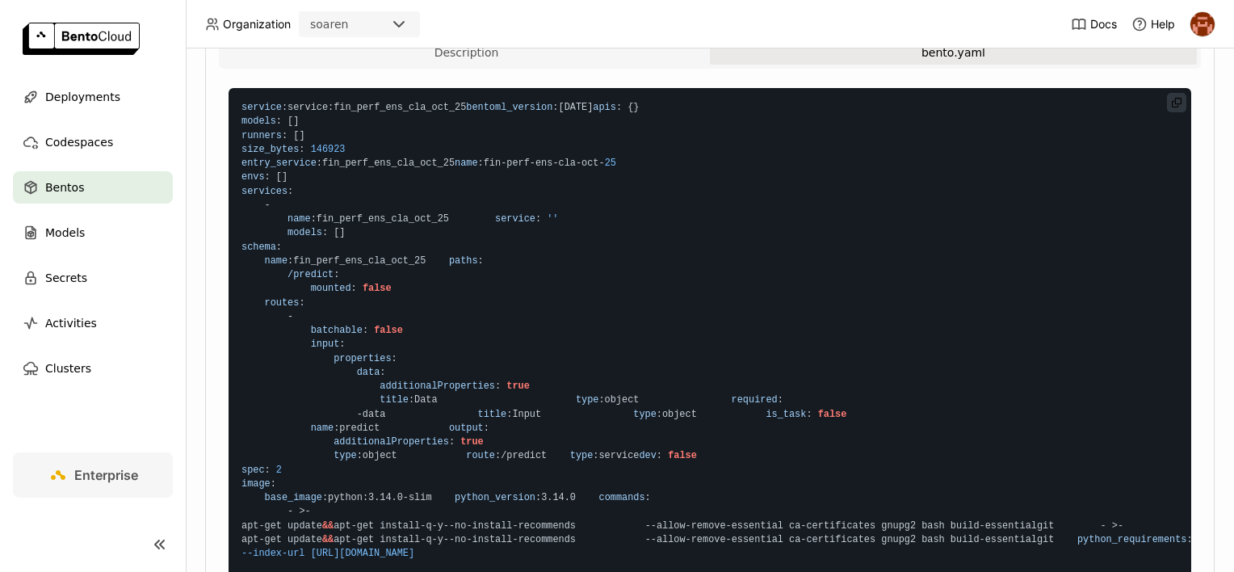
scroll to position [316, 0]
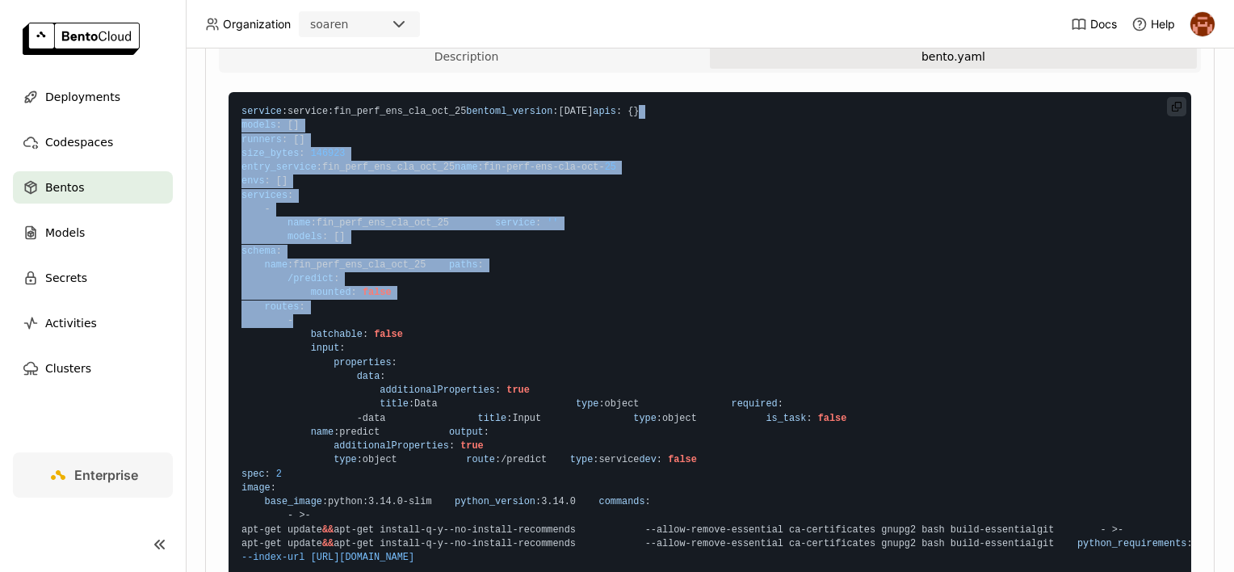
drag, startPoint x: 741, startPoint y: 383, endPoint x: 474, endPoint y: 133, distance: 366.1
click at [474, 133] on code "service : service : fin_perf_ens_cla_oct_25 bentoml_version : 1.4.17 apis : { }…" at bounding box center [709, 348] width 962 height 513
click at [627, 333] on code "service : service : fin_perf_ens_cla_oct_25 bentoml_version : 1.4.17 apis : { }…" at bounding box center [709, 348] width 962 height 513
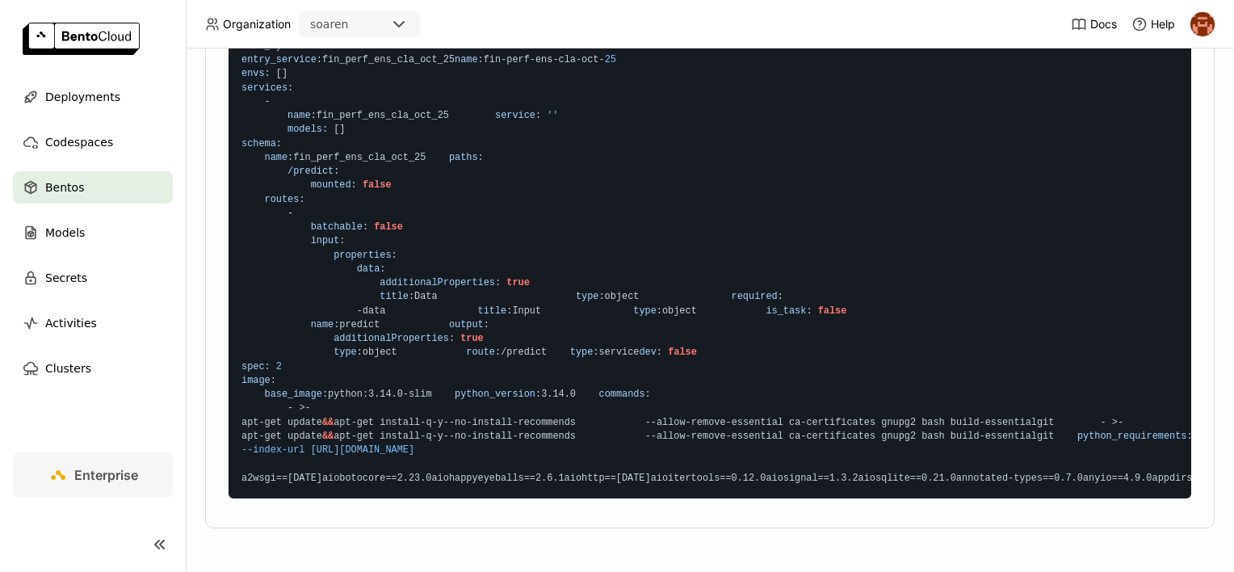
scroll to position [644, 0]
drag, startPoint x: 560, startPoint y: 167, endPoint x: 699, endPoint y: 527, distance: 385.9
click at [699, 498] on code "service : service : fin_perf_ens_cla_oct_25 bentoml_version : 1.4.17 apis : { }…" at bounding box center [709, 241] width 962 height 513
drag, startPoint x: 699, startPoint y: 527, endPoint x: 620, endPoint y: 290, distance: 250.2
click at [620, 290] on code "service : service : fin_perf_ens_cla_oct_25 bentoml_version : 1.4.17 apis : { }…" at bounding box center [709, 241] width 962 height 513
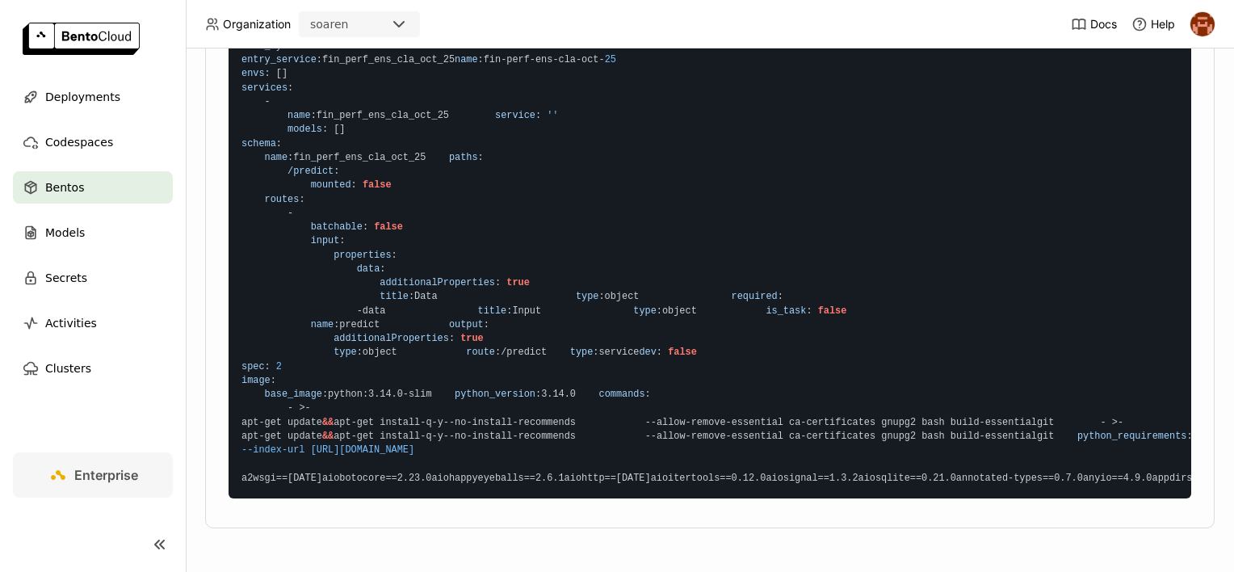
click at [643, 287] on code "service : service : fin_perf_ens_cla_oct_25 bentoml_version : 1.4.17 apis : { }…" at bounding box center [709, 241] width 962 height 513
